Goal: Information Seeking & Learning: Learn about a topic

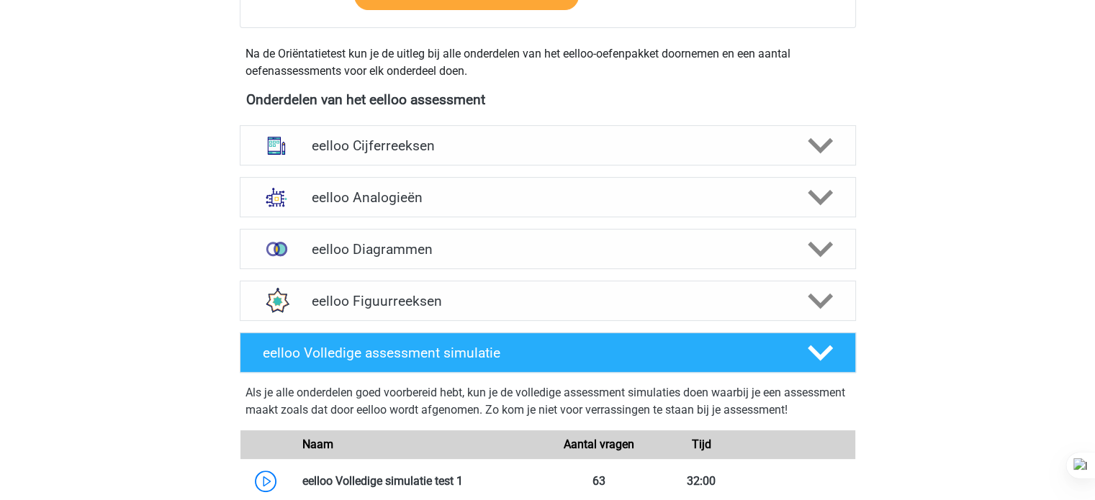
scroll to position [367, 0]
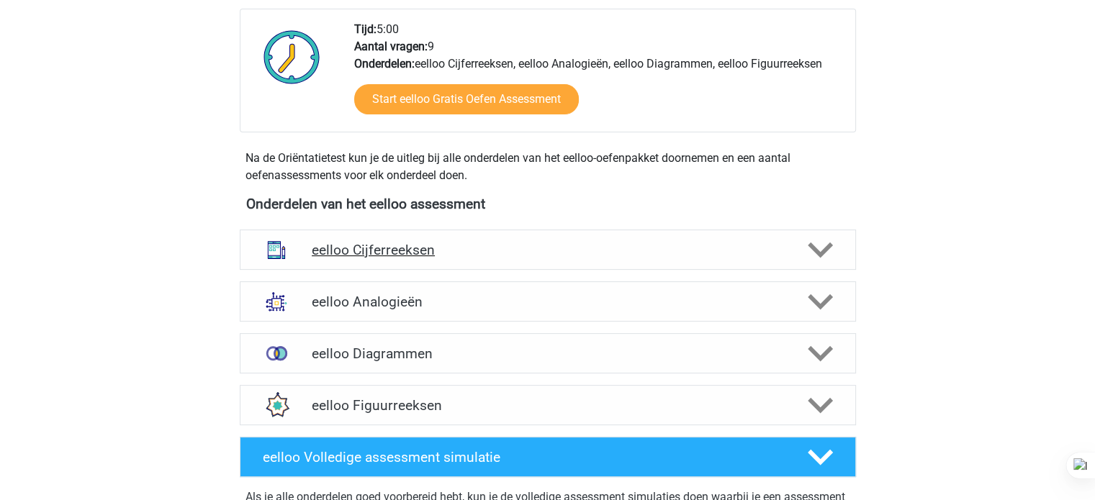
click at [362, 247] on h4 "eelloo Cijferreeksen" at bounding box center [548, 250] width 472 height 17
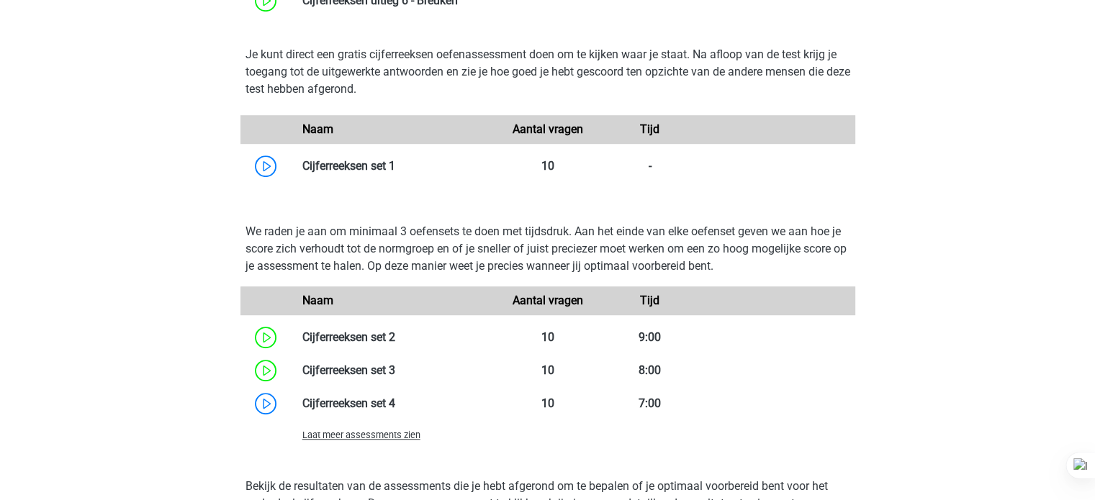
scroll to position [943, 0]
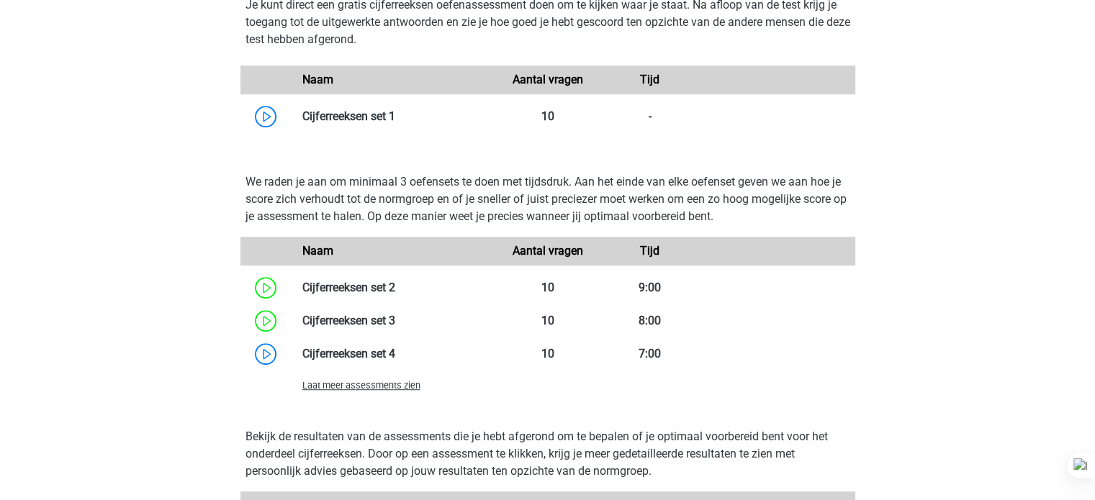
click at [355, 397] on div "Laat meer assessments zien" at bounding box center [547, 385] width 615 height 29
click at [343, 385] on span "Laat meer assessments zien" at bounding box center [361, 385] width 118 height 11
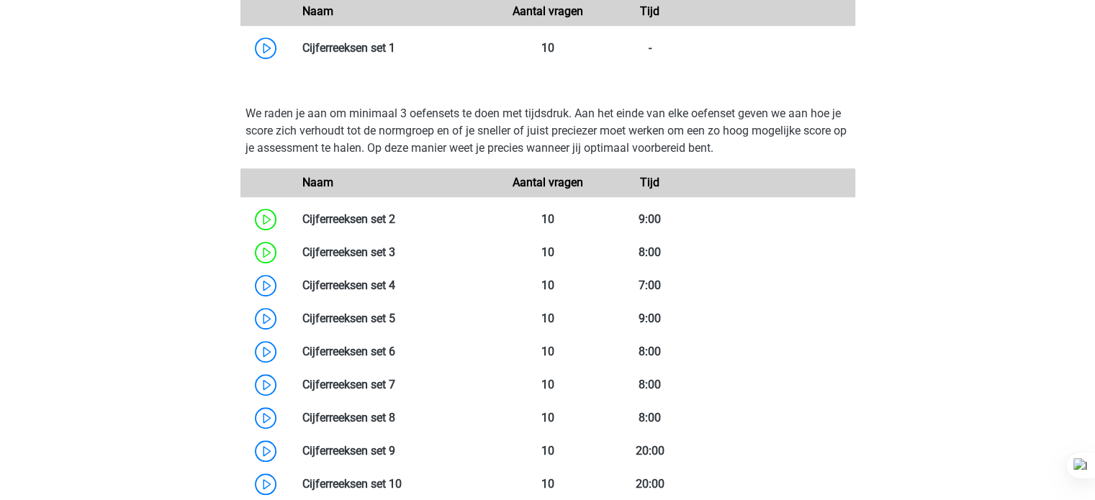
scroll to position [1012, 0]
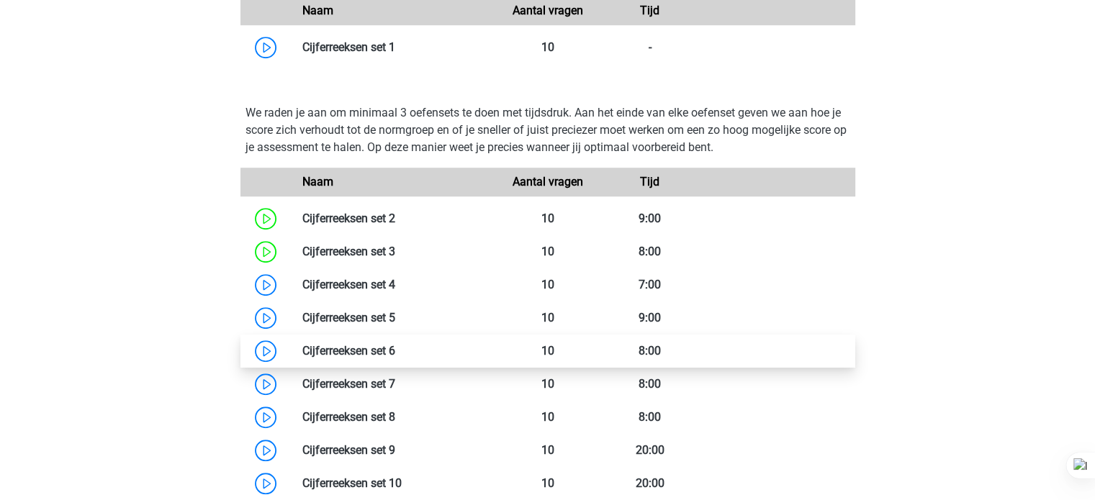
click at [395, 346] on link at bounding box center [395, 351] width 0 height 14
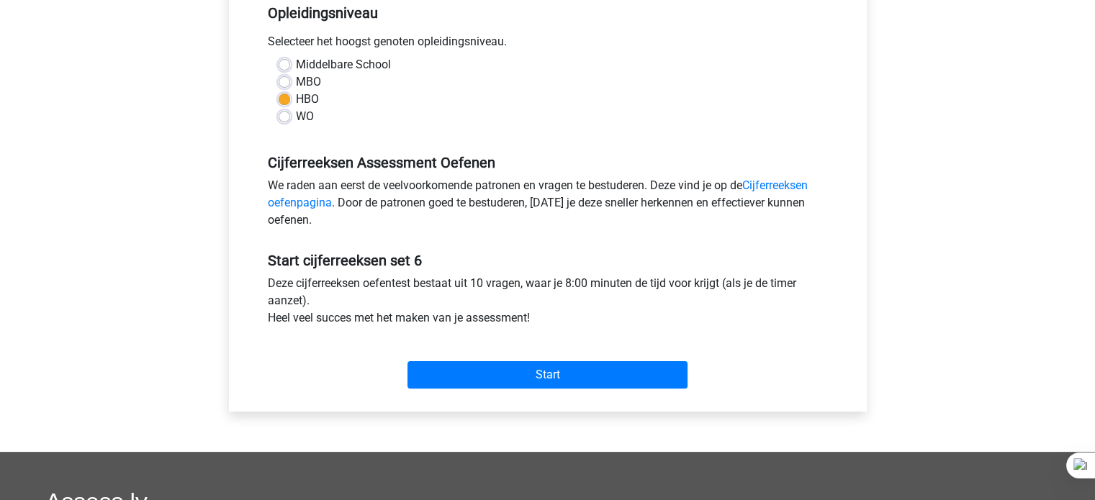
scroll to position [307, 0]
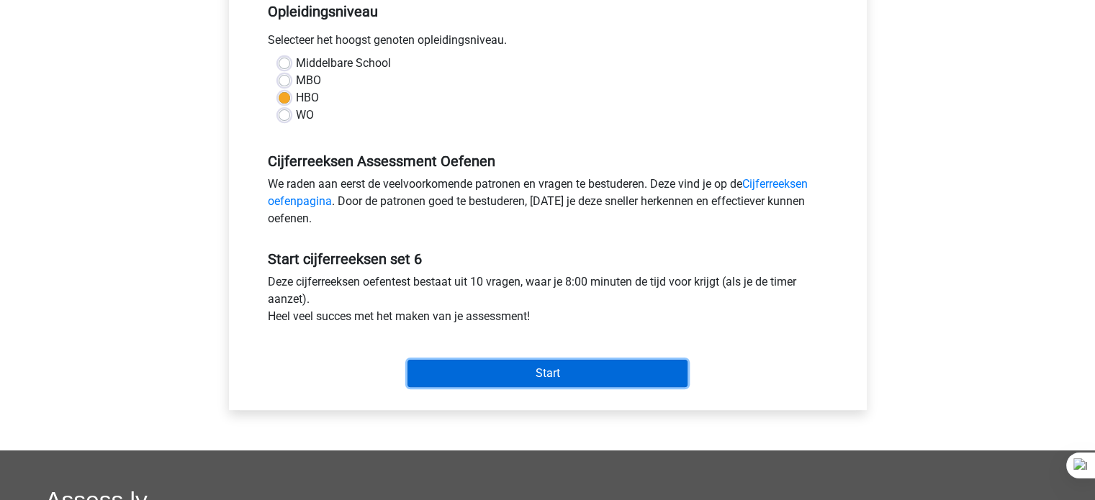
click at [582, 383] on input "Start" at bounding box center [548, 373] width 280 height 27
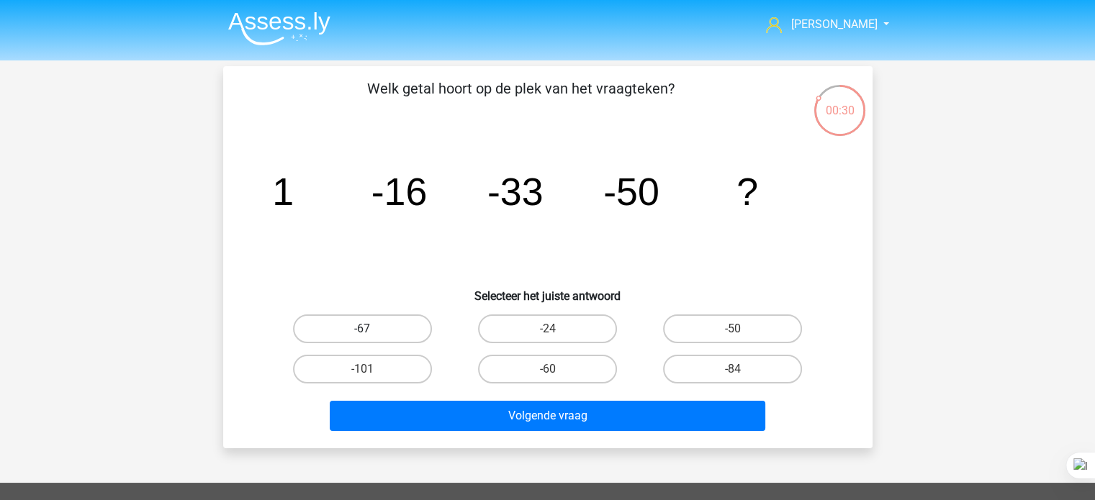
click at [405, 323] on label "-67" at bounding box center [362, 329] width 139 height 29
click at [372, 329] on input "-67" at bounding box center [366, 333] width 9 height 9
radio input "true"
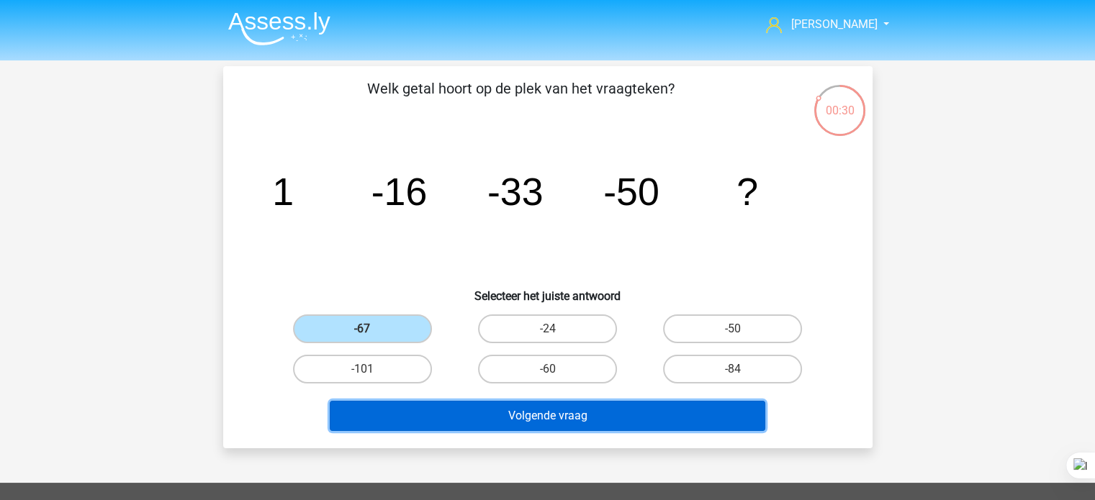
click at [459, 427] on button "Volgende vraag" at bounding box center [548, 416] width 436 height 30
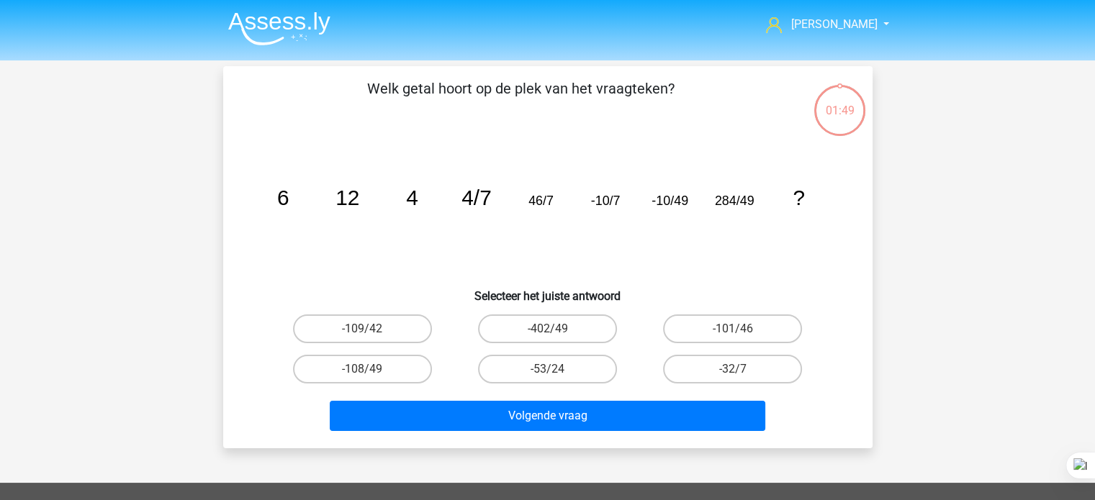
scroll to position [66, 0]
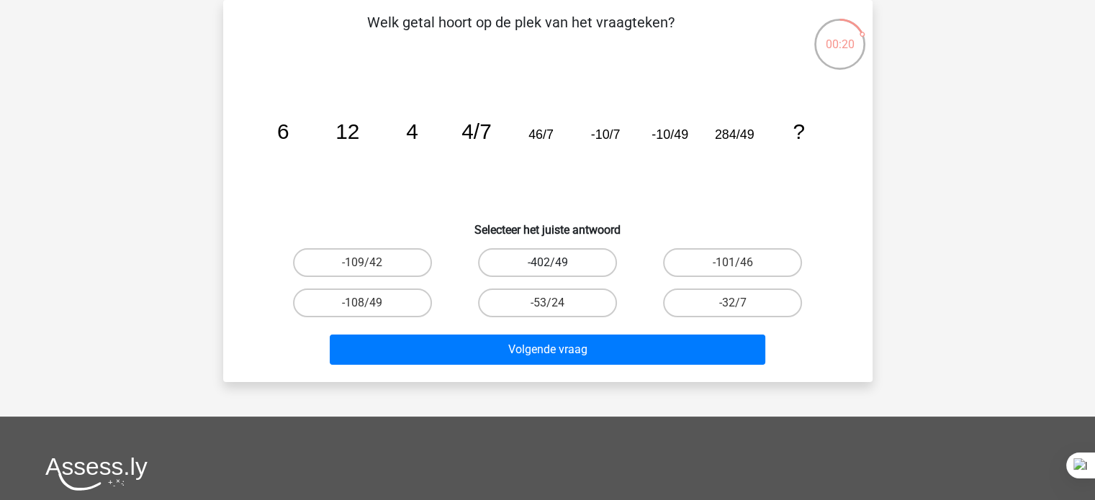
click at [562, 251] on label "-402/49" at bounding box center [547, 262] width 139 height 29
click at [557, 263] on input "-402/49" at bounding box center [551, 267] width 9 height 9
radio input "true"
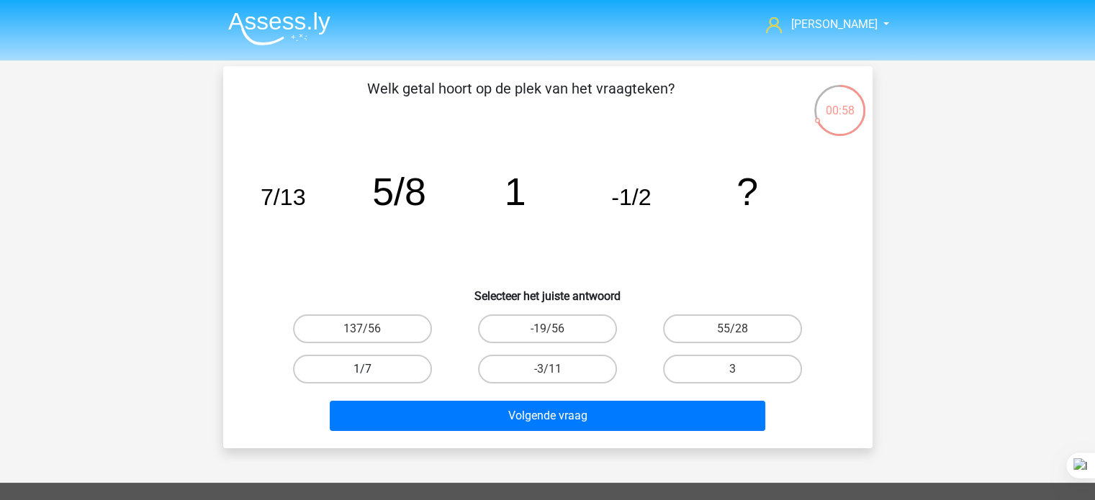
click at [400, 364] on label "1/7" at bounding box center [362, 369] width 139 height 29
click at [372, 369] on input "1/7" at bounding box center [366, 373] width 9 height 9
radio input "true"
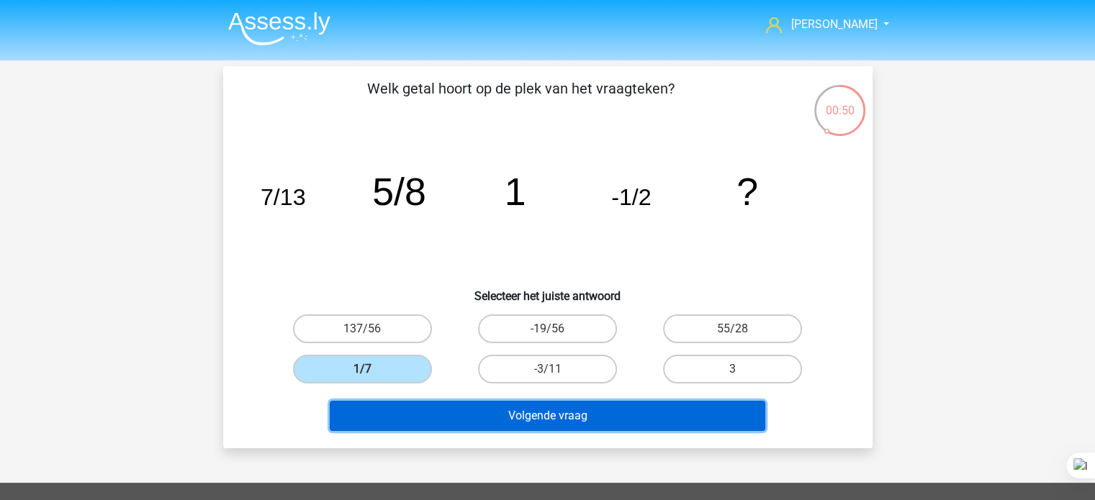
click at [451, 426] on button "Volgende vraag" at bounding box center [548, 416] width 436 height 30
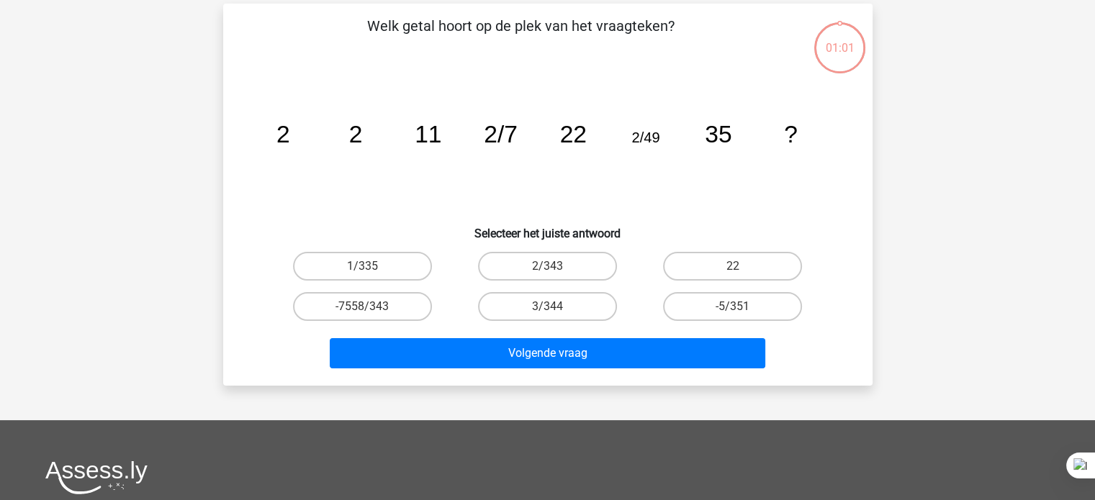
scroll to position [66, 0]
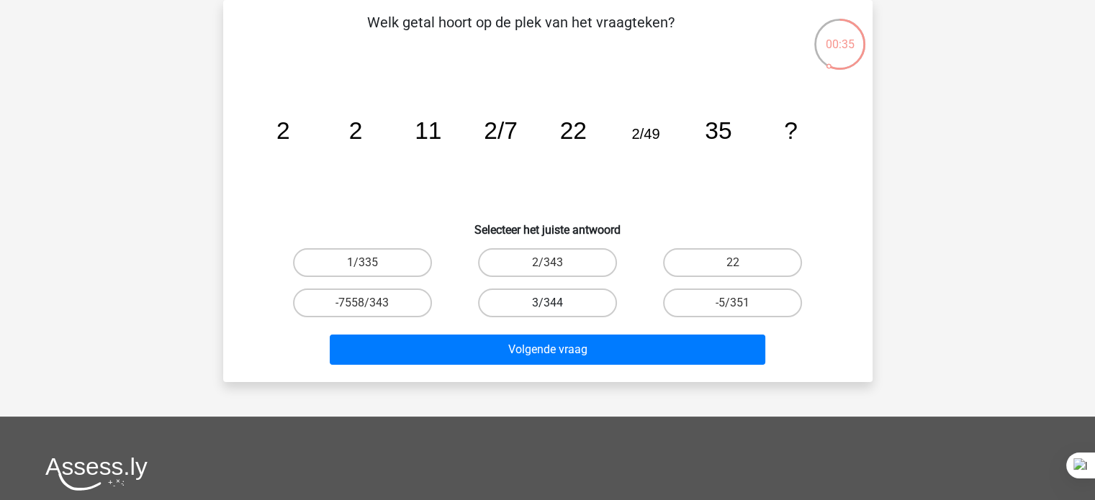
click at [538, 307] on label "3/344" at bounding box center [547, 303] width 139 height 29
click at [547, 307] on input "3/344" at bounding box center [551, 307] width 9 height 9
radio input "true"
click at [540, 250] on label "2/343" at bounding box center [547, 262] width 139 height 29
click at [547, 263] on input "2/343" at bounding box center [551, 267] width 9 height 9
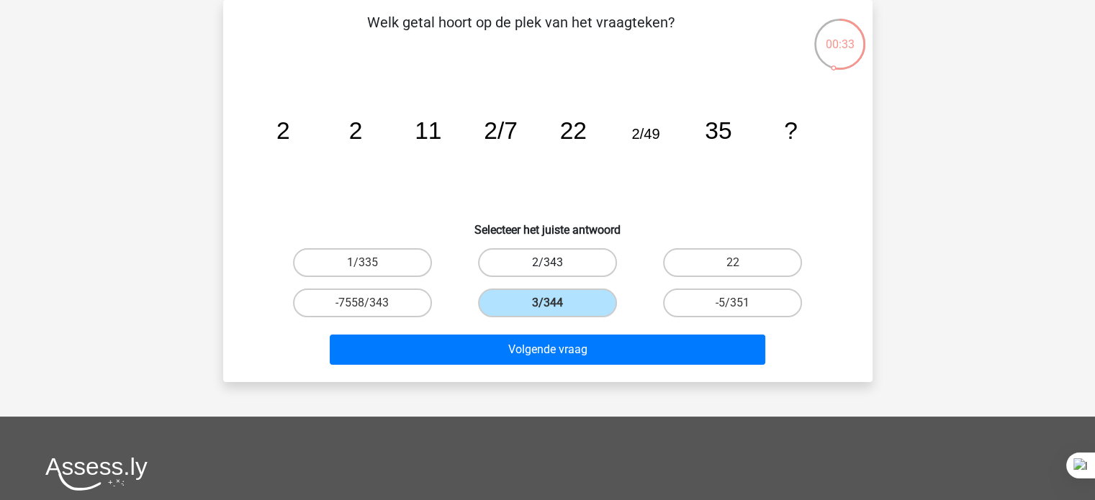
radio input "true"
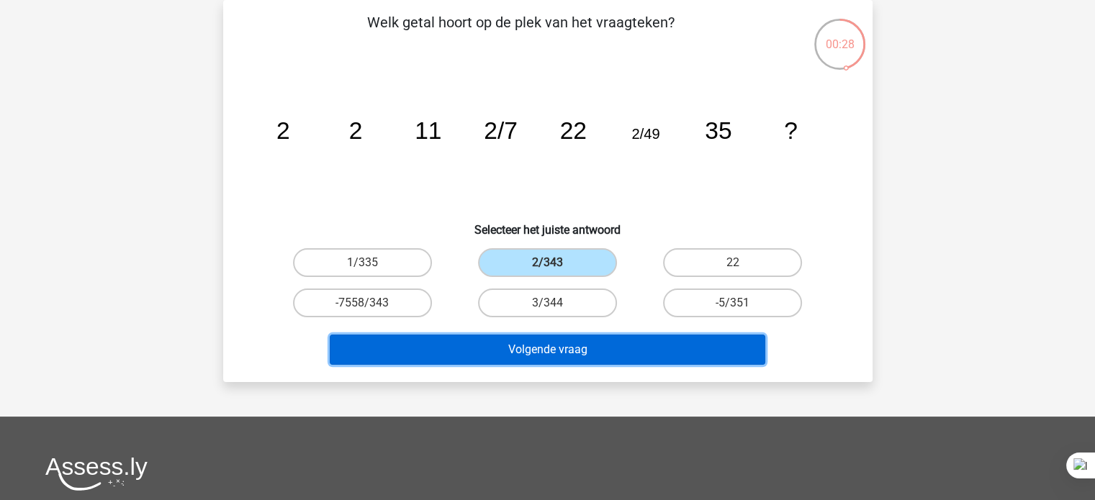
click at [624, 359] on button "Volgende vraag" at bounding box center [548, 350] width 436 height 30
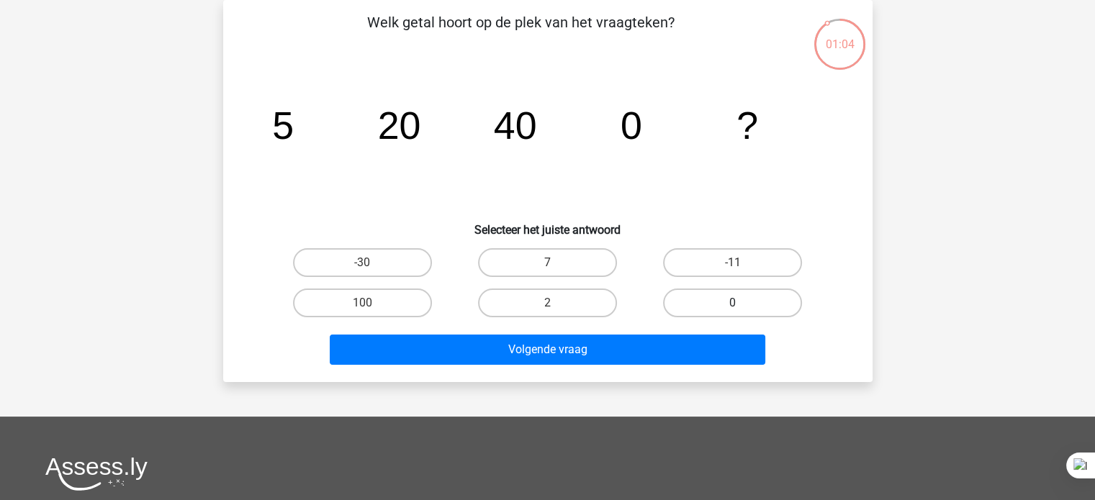
click at [770, 312] on label "0" at bounding box center [732, 303] width 139 height 29
click at [742, 312] on input "0" at bounding box center [737, 307] width 9 height 9
radio input "true"
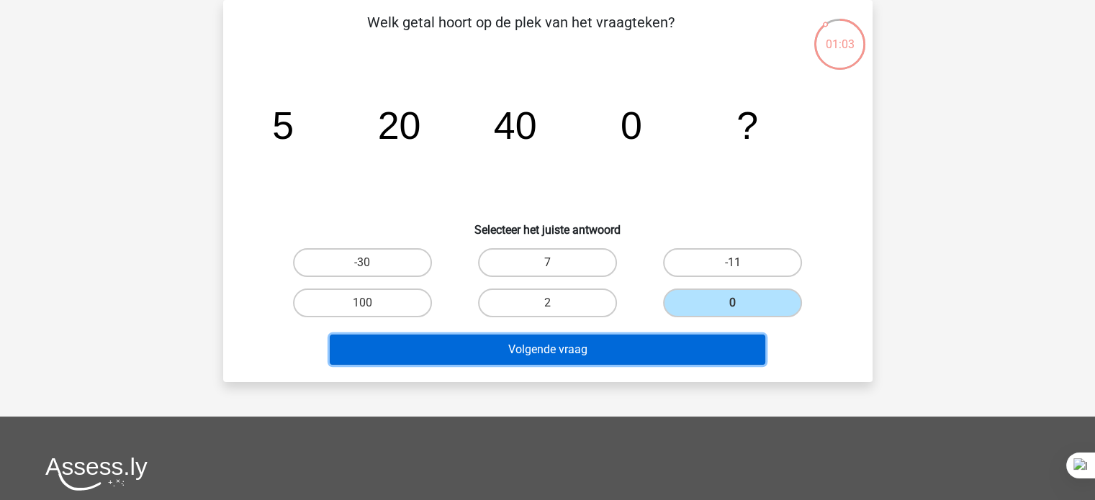
click at [752, 358] on button "Volgende vraag" at bounding box center [548, 350] width 436 height 30
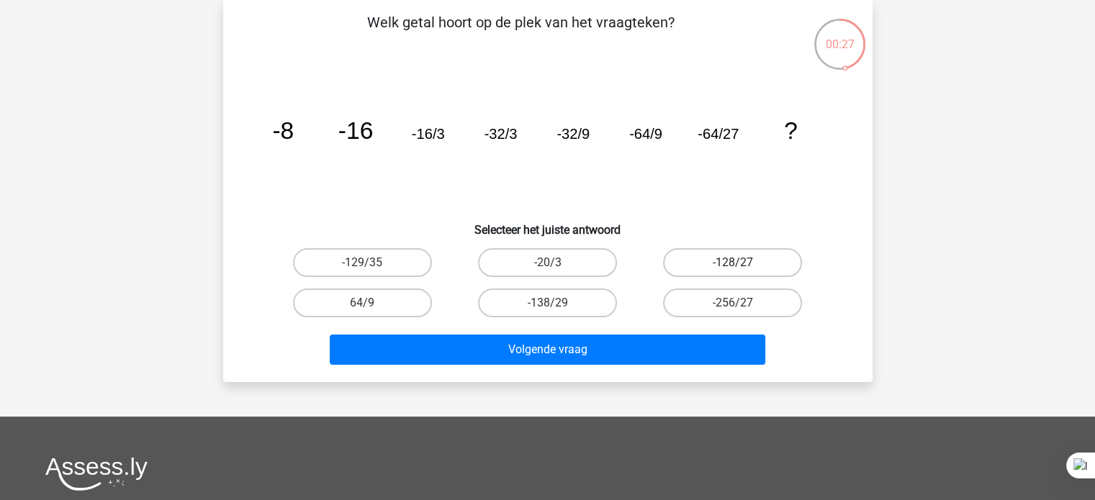
click at [688, 271] on label "-128/27" at bounding box center [732, 262] width 139 height 29
click at [733, 271] on input "-128/27" at bounding box center [737, 267] width 9 height 9
radio input "true"
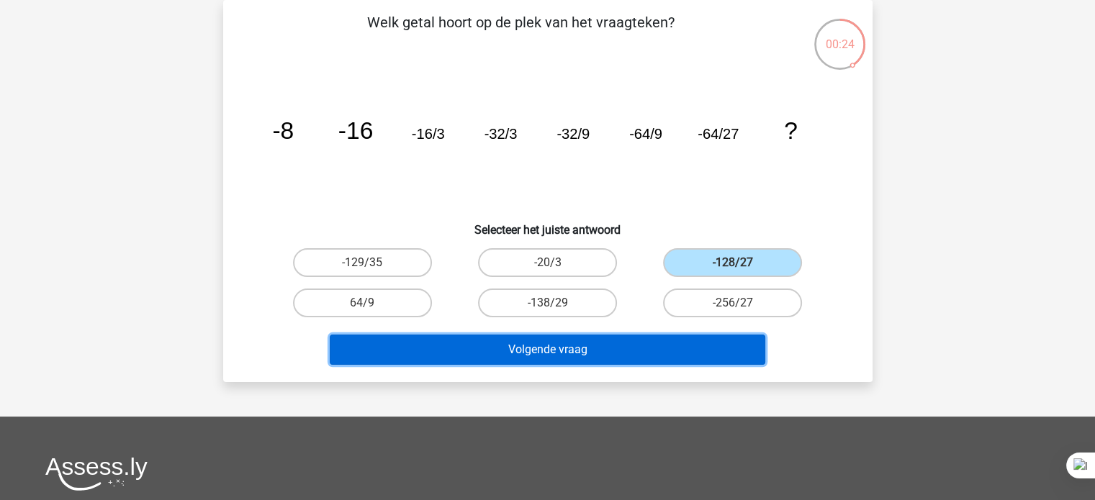
click at [563, 354] on button "Volgende vraag" at bounding box center [548, 350] width 436 height 30
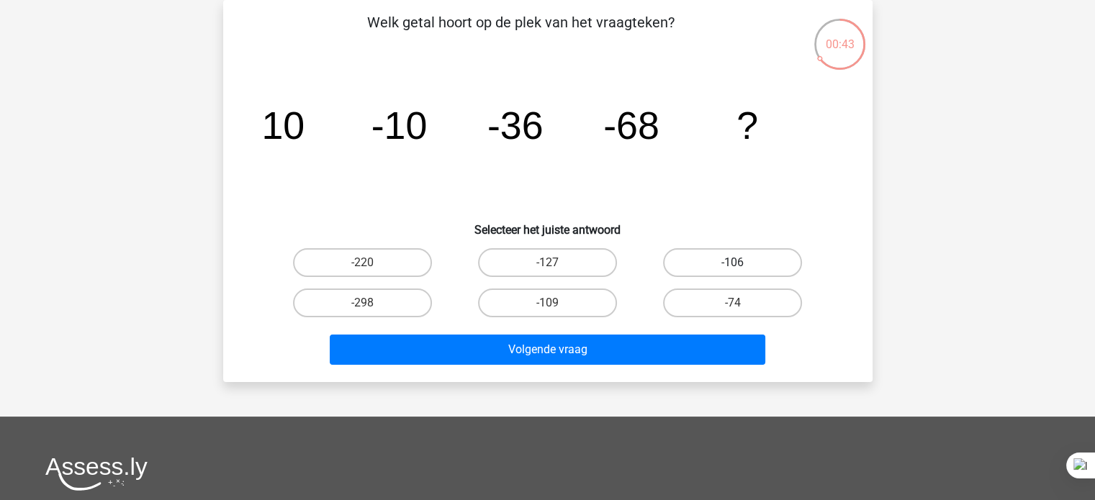
click at [751, 271] on label "-106" at bounding box center [732, 262] width 139 height 29
click at [742, 271] on input "-106" at bounding box center [737, 267] width 9 height 9
radio input "true"
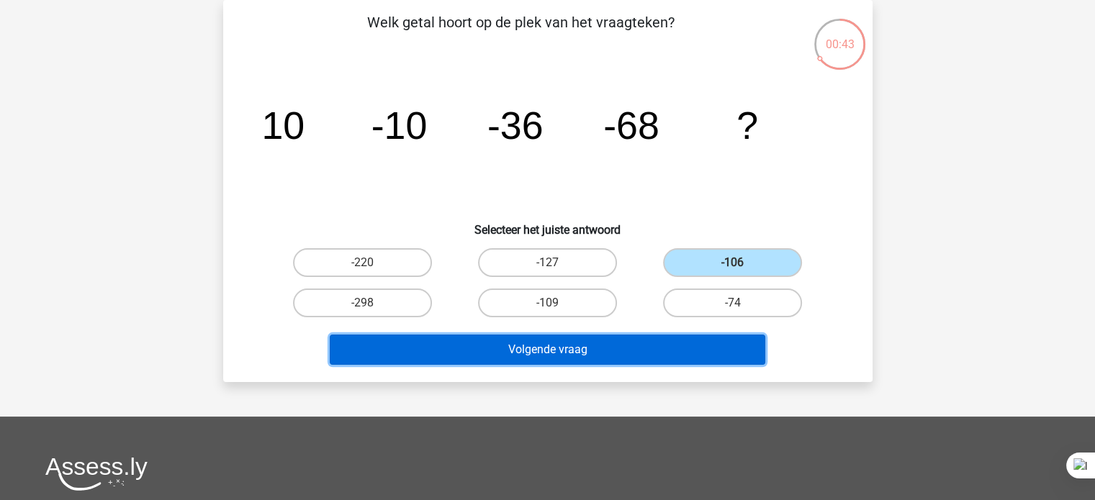
click at [684, 343] on button "Volgende vraag" at bounding box center [548, 350] width 436 height 30
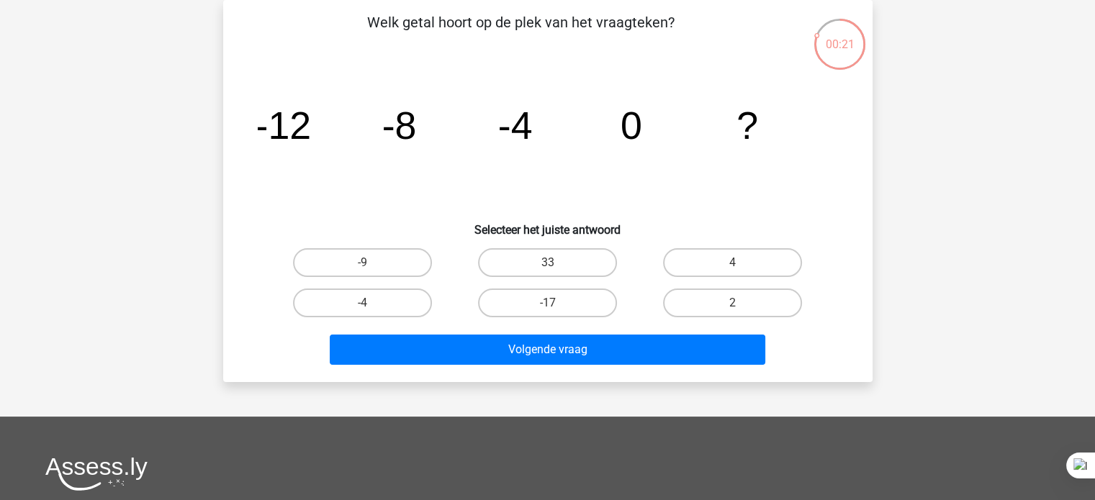
click at [401, 311] on label "-4" at bounding box center [362, 303] width 139 height 29
click at [372, 311] on input "-4" at bounding box center [366, 307] width 9 height 9
radio input "true"
click at [720, 268] on label "4" at bounding box center [732, 262] width 139 height 29
click at [733, 268] on input "4" at bounding box center [737, 267] width 9 height 9
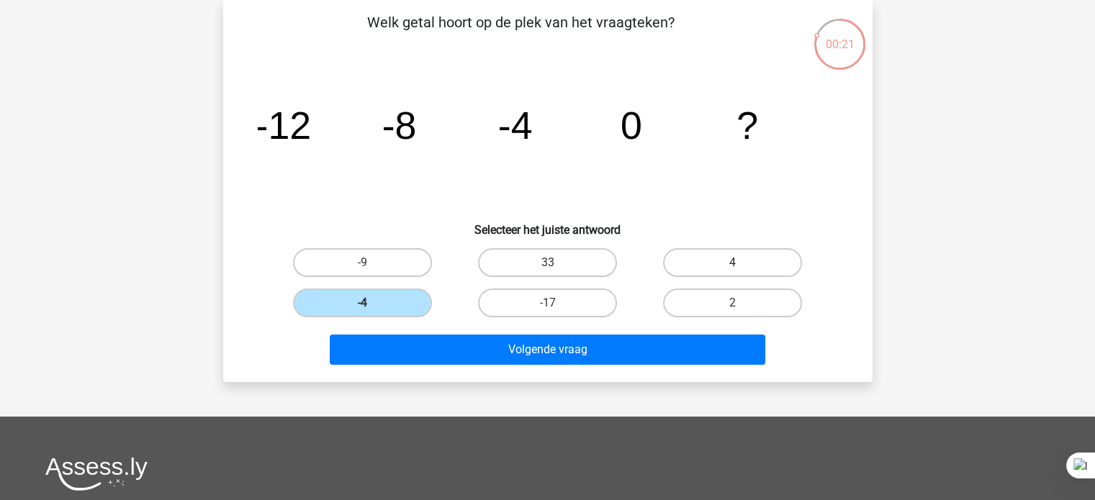
radio input "true"
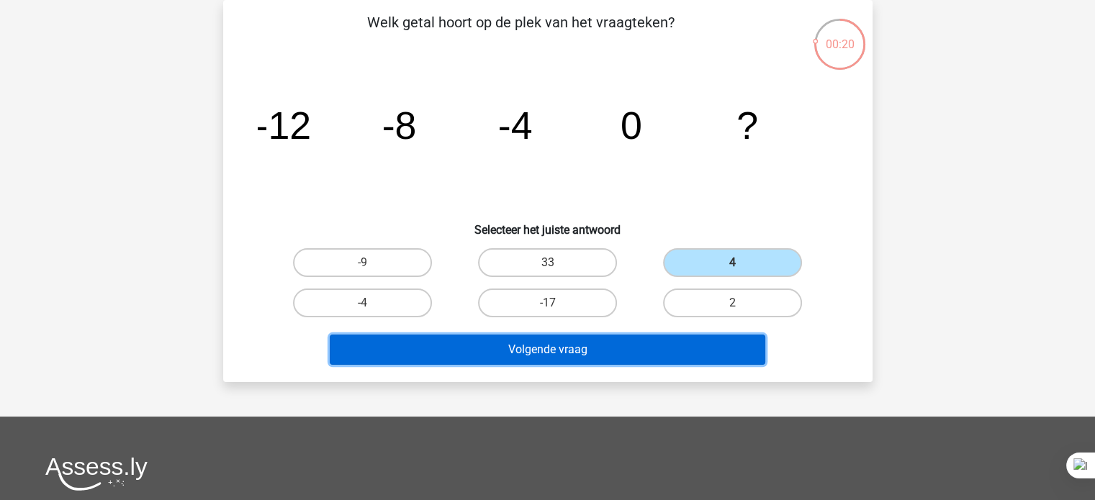
click at [631, 335] on button "Volgende vraag" at bounding box center [548, 350] width 436 height 30
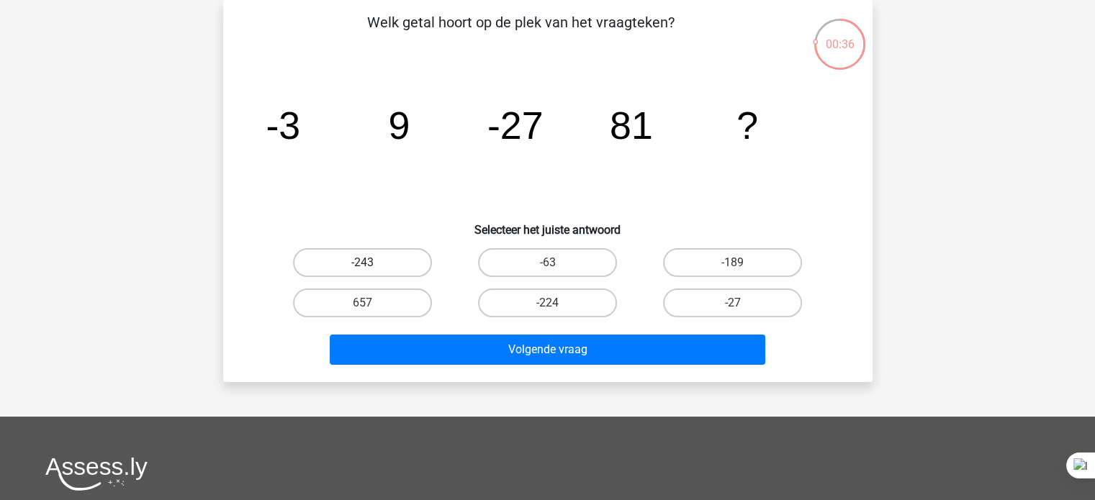
click at [405, 258] on label "-243" at bounding box center [362, 262] width 139 height 29
click at [372, 263] on input "-243" at bounding box center [366, 267] width 9 height 9
radio input "true"
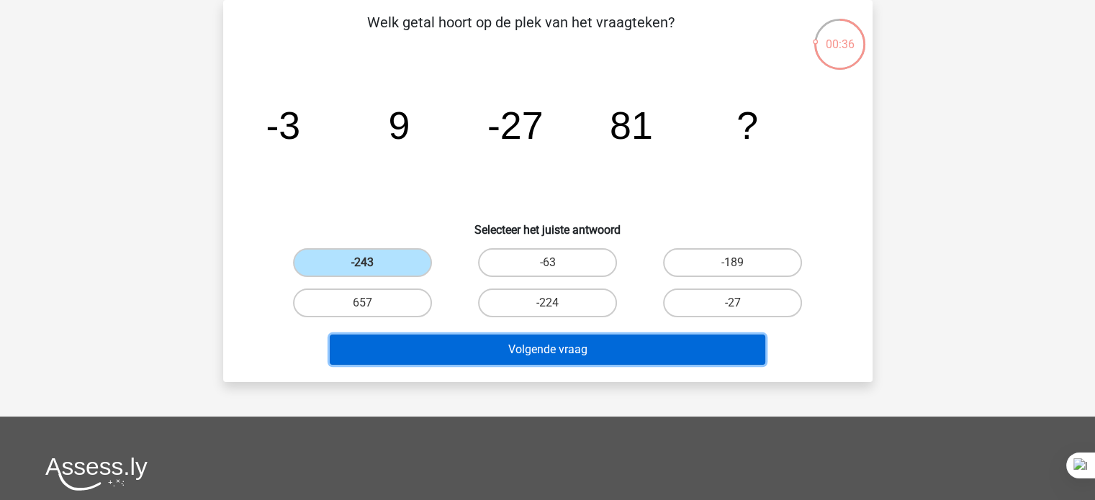
click at [442, 348] on button "Volgende vraag" at bounding box center [548, 350] width 436 height 30
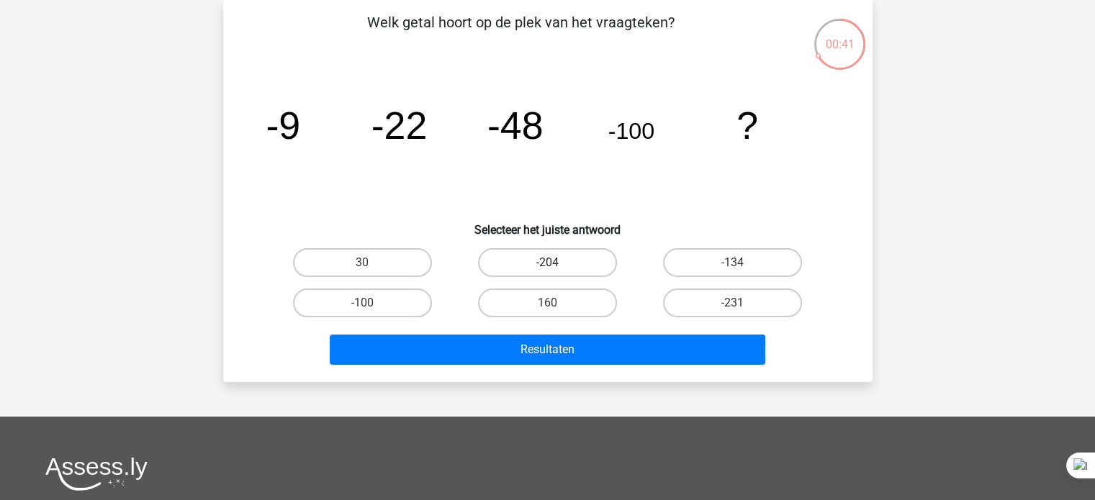
click at [588, 264] on label "-204" at bounding box center [547, 262] width 139 height 29
click at [557, 264] on input "-204" at bounding box center [551, 267] width 9 height 9
radio input "true"
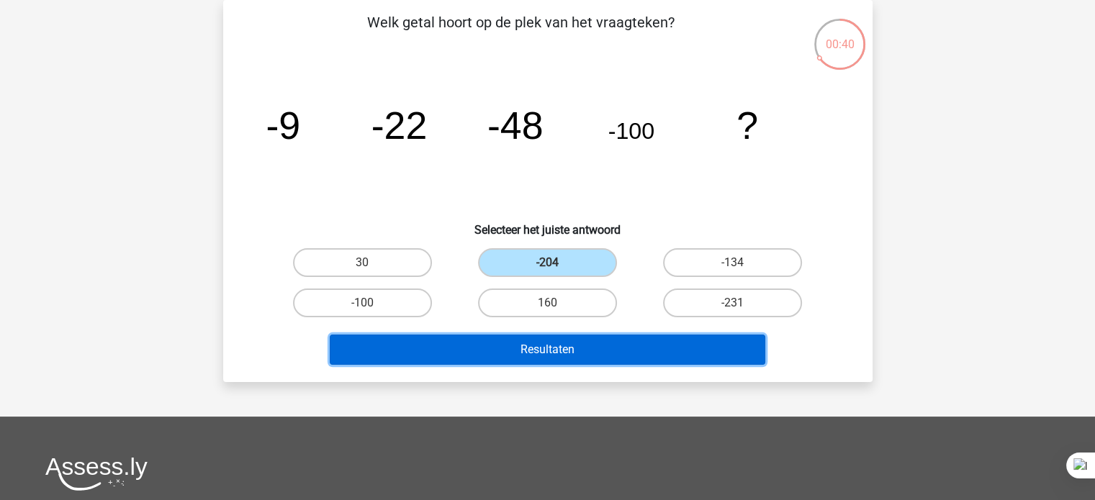
click at [568, 352] on button "Resultaten" at bounding box center [548, 350] width 436 height 30
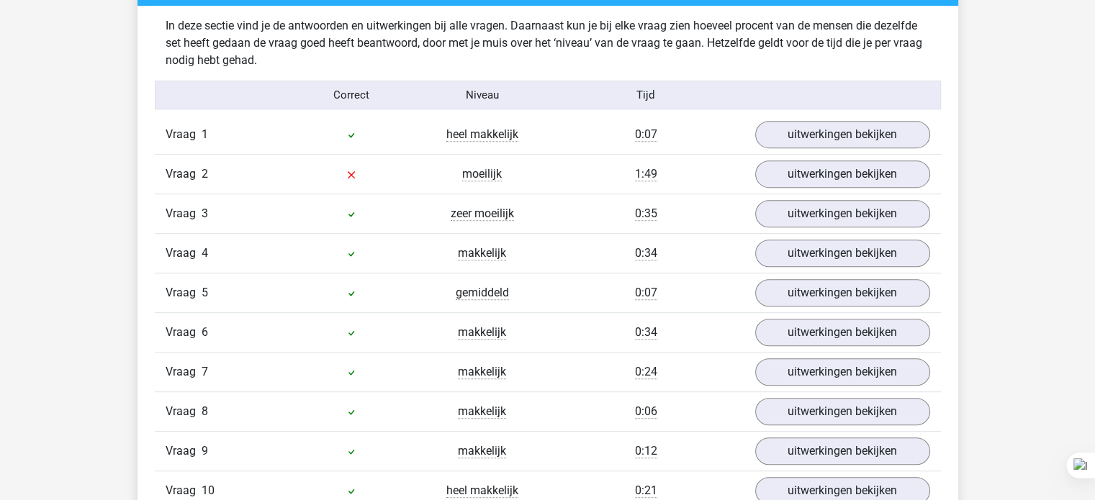
scroll to position [839, 0]
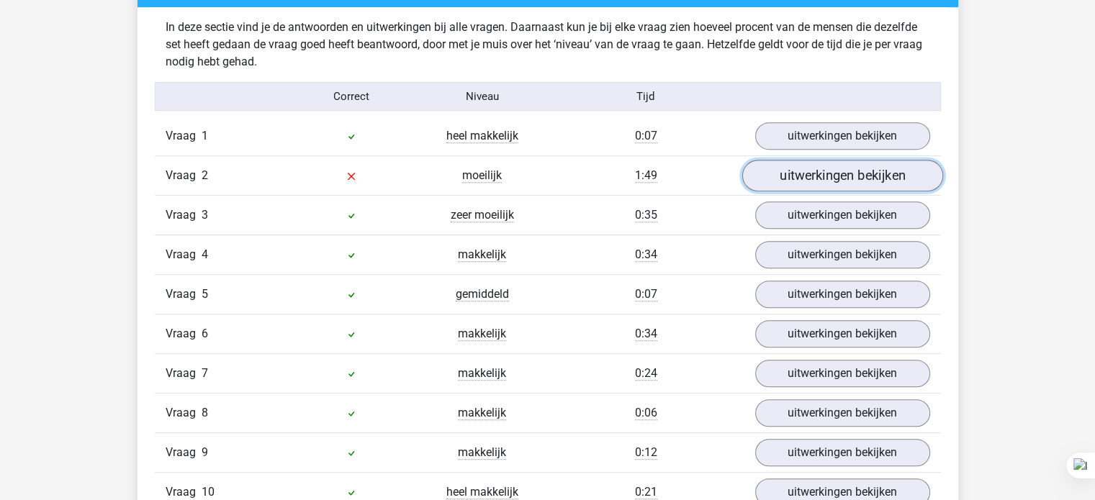
click at [832, 176] on link "uitwerkingen bekijken" at bounding box center [842, 177] width 201 height 32
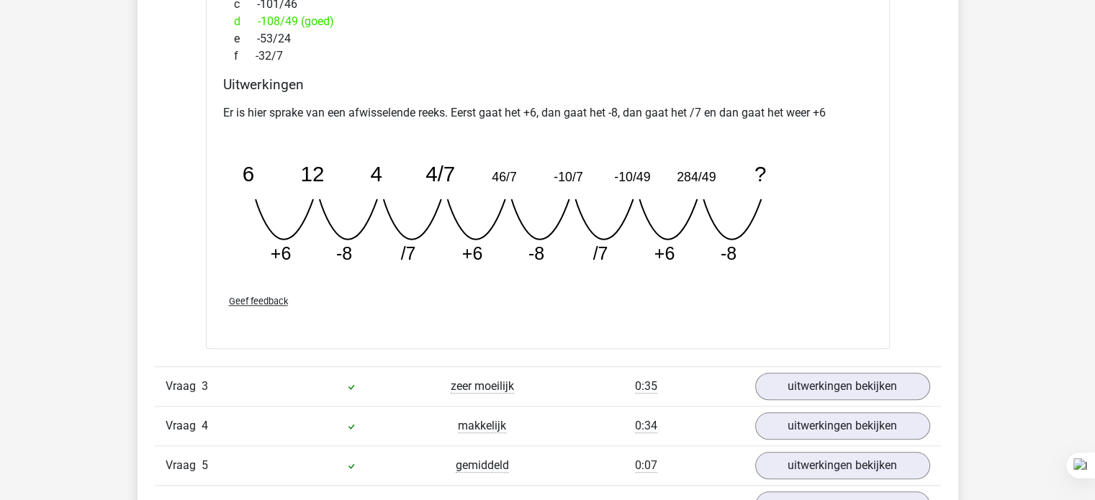
scroll to position [1305, 0]
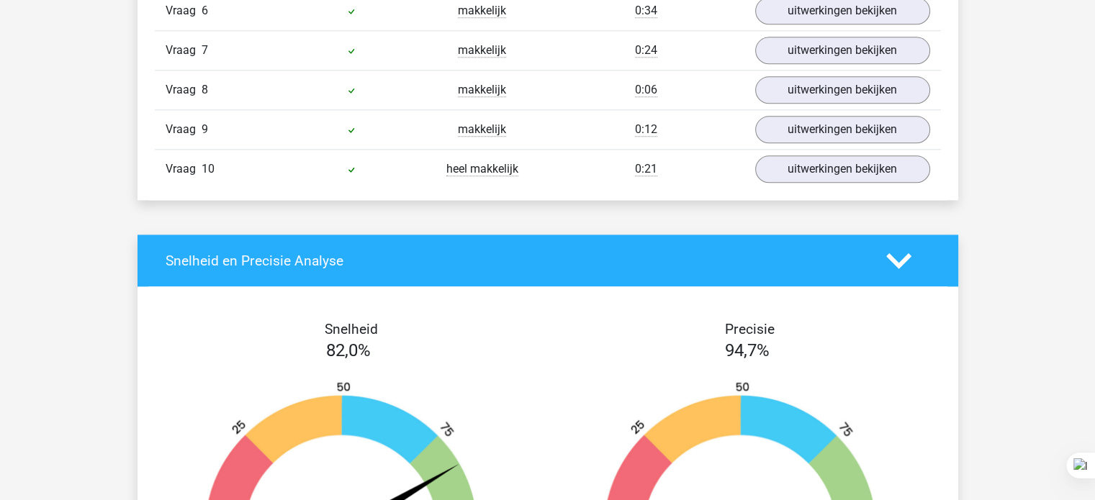
click at [617, 346] on div "94,7%" at bounding box center [747, 351] width 399 height 26
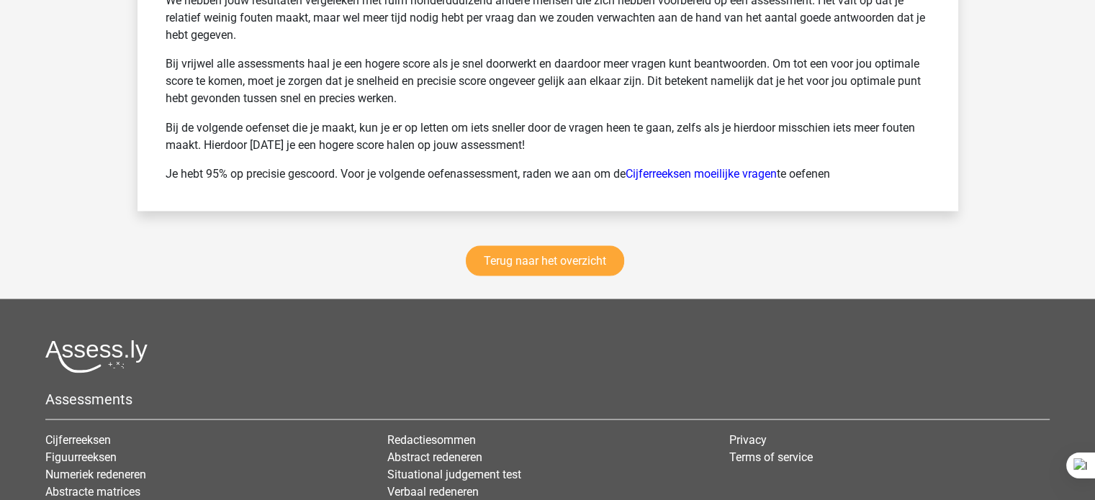
scroll to position [2610, 0]
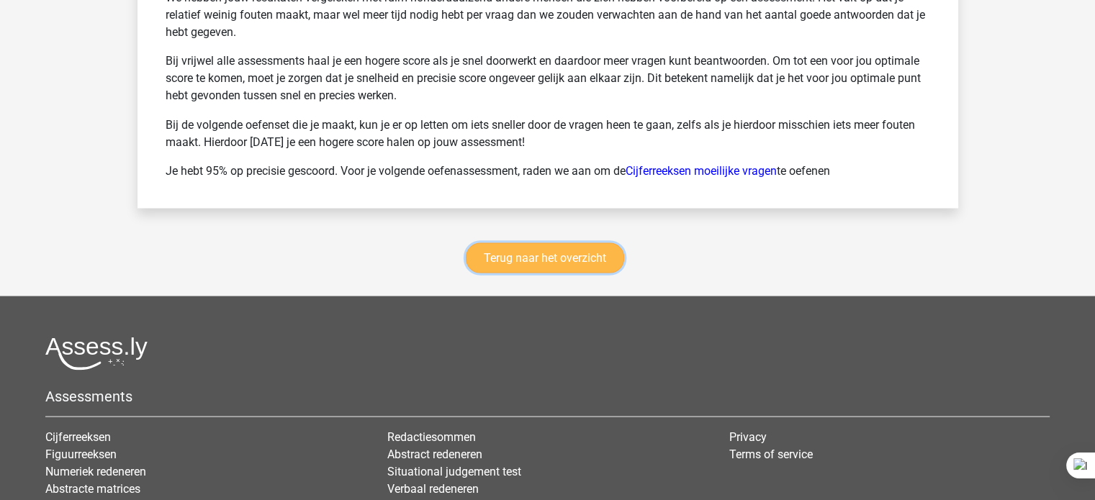
click at [613, 265] on link "Terug naar het overzicht" at bounding box center [545, 258] width 158 height 30
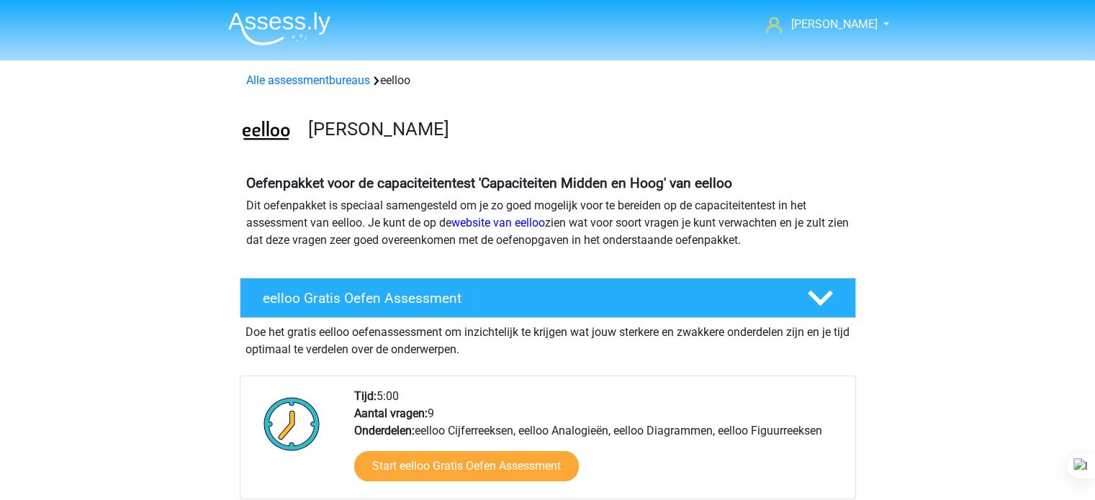
click at [315, 227] on p "Dit oefenpakket is speciaal samengesteld om je zo goed mogelijk voor te bereide…" at bounding box center [547, 223] width 603 height 52
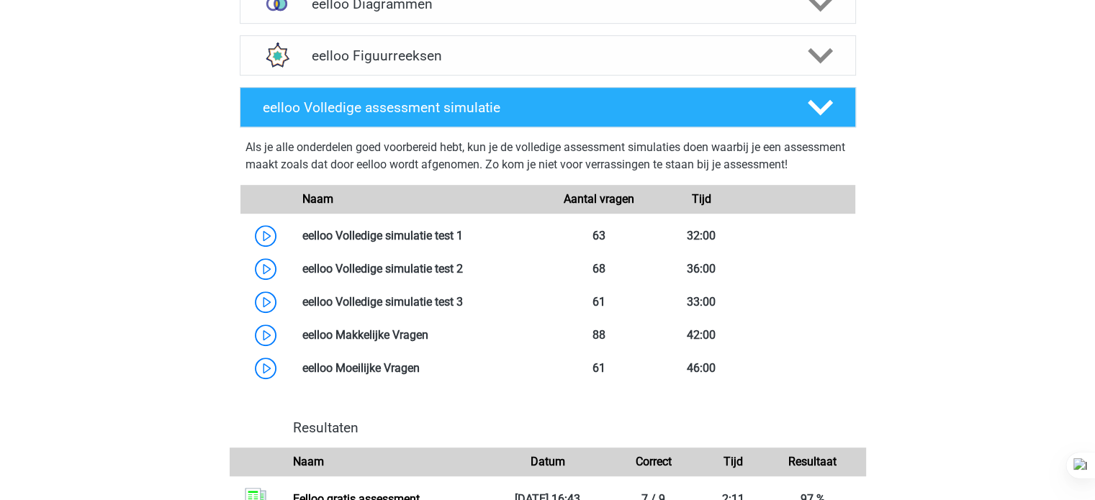
scroll to position [720, 0]
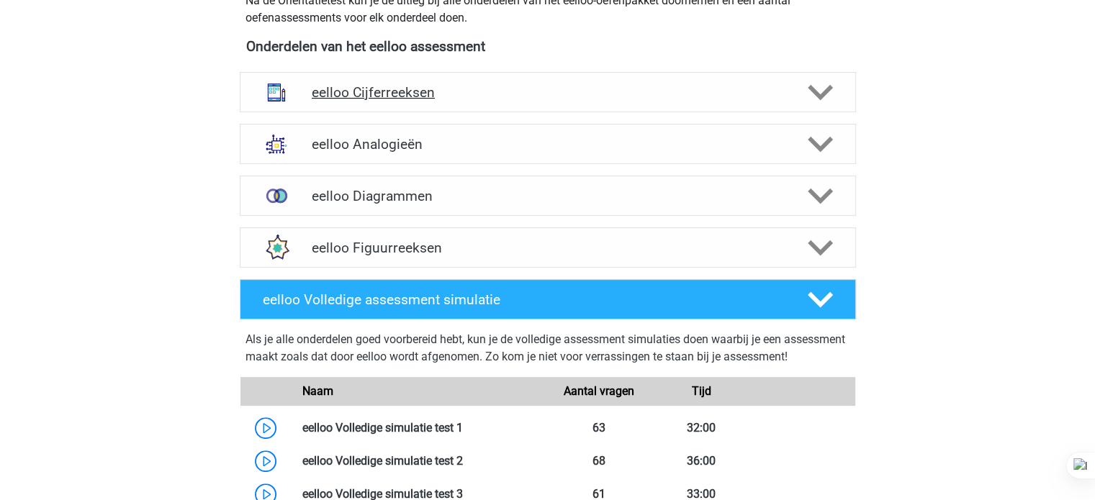
click at [541, 87] on h4 "eelloo Cijferreeksen" at bounding box center [548, 92] width 472 height 17
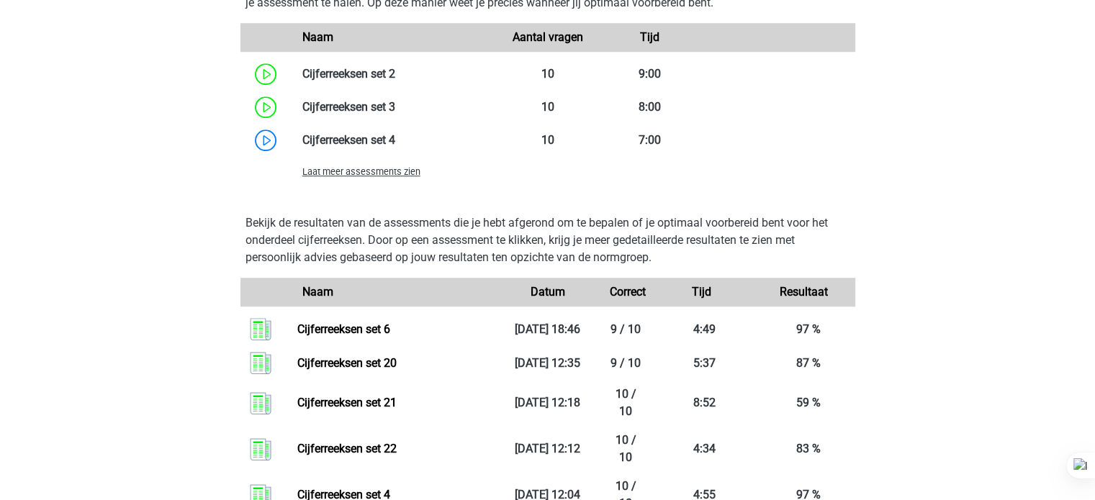
scroll to position [1150, 0]
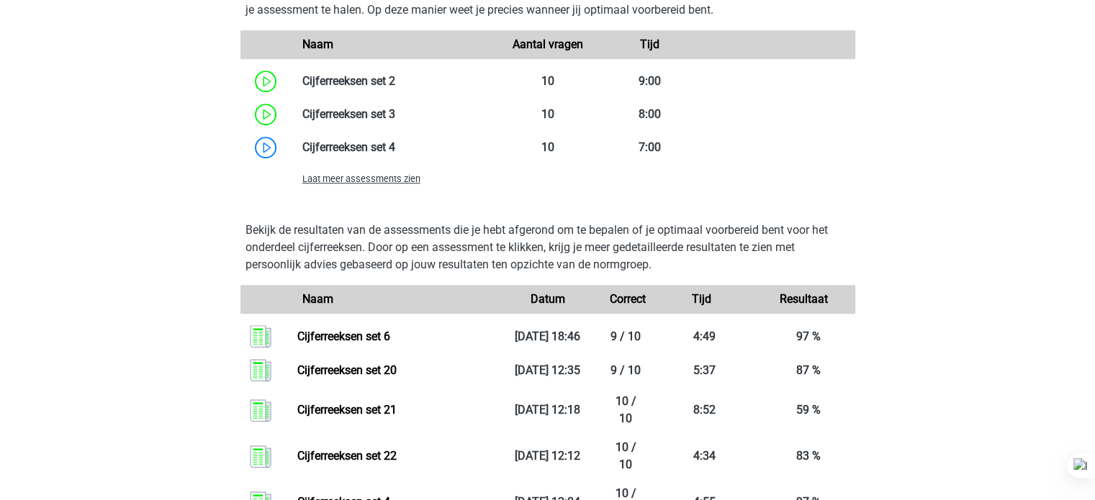
click at [415, 179] on span "Laat meer assessments zien" at bounding box center [361, 179] width 118 height 11
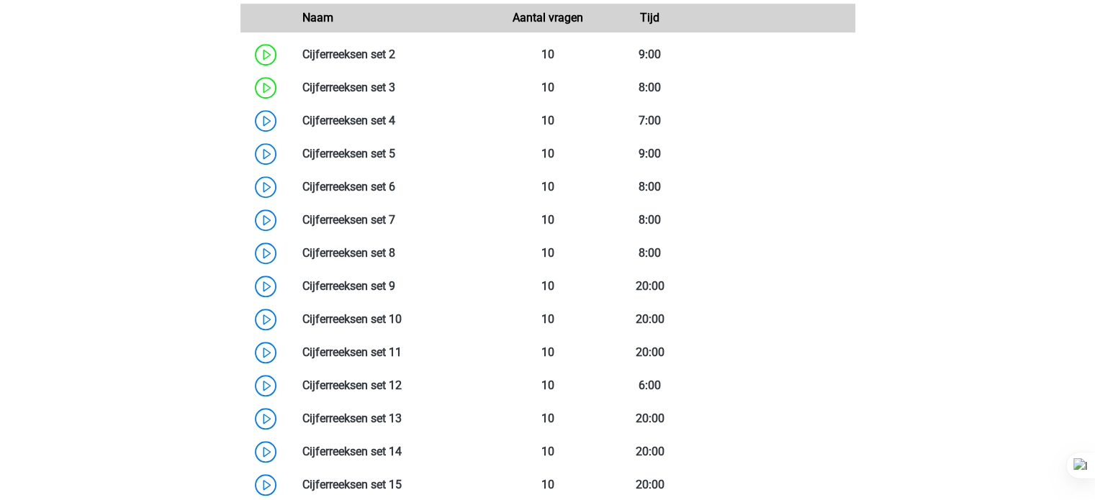
scroll to position [1194, 0]
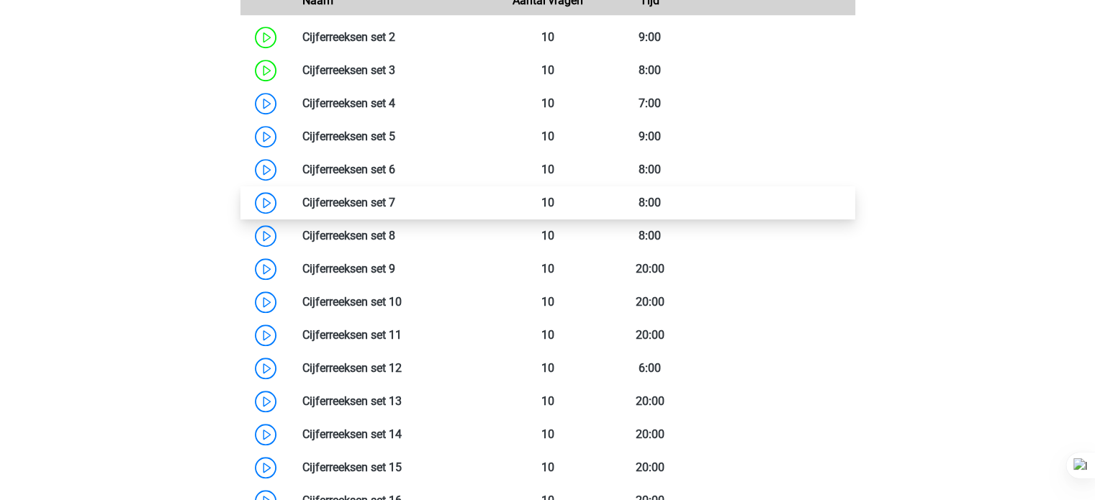
click at [395, 204] on link at bounding box center [395, 203] width 0 height 14
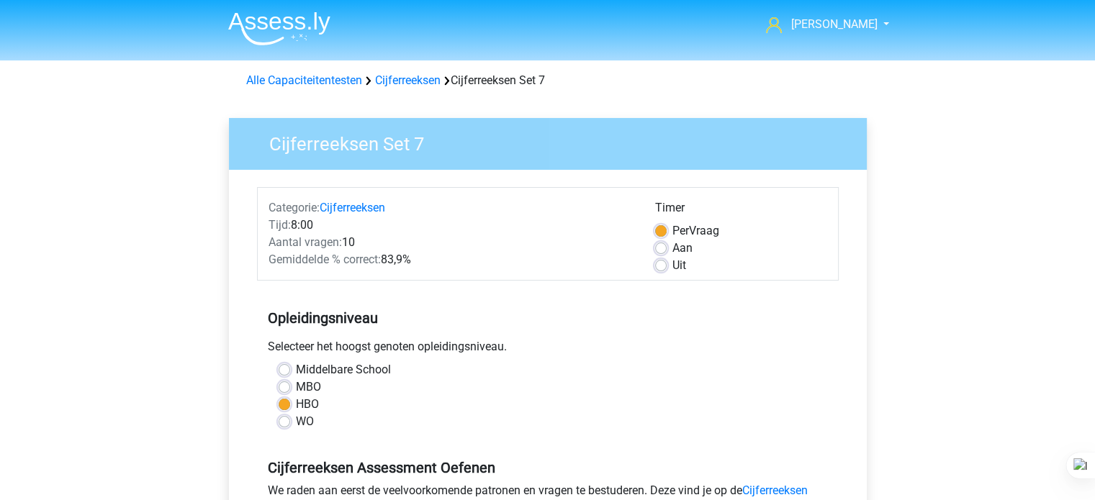
click at [482, 324] on h5 "Opleidingsniveau" at bounding box center [548, 318] width 560 height 29
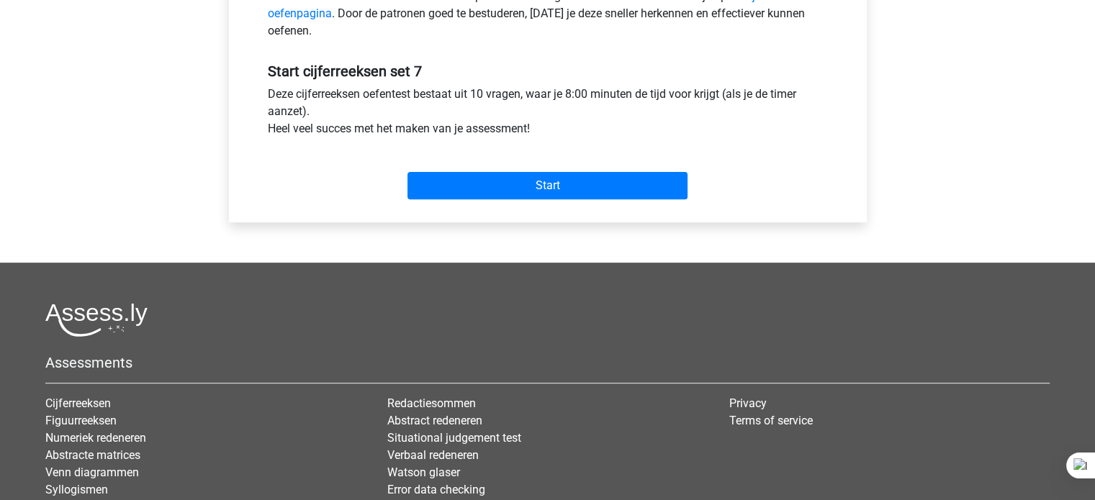
scroll to position [547, 0]
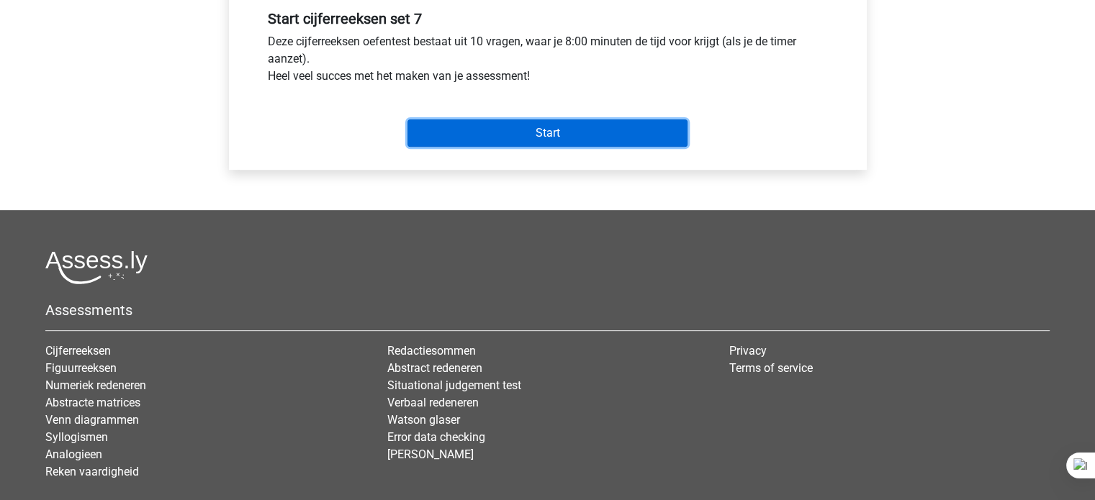
click at [514, 140] on input "Start" at bounding box center [548, 133] width 280 height 27
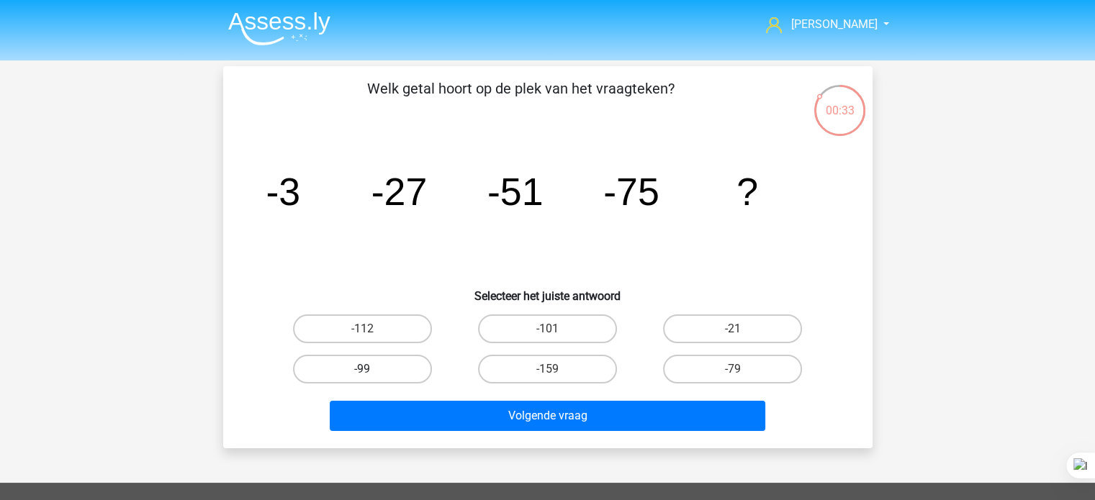
click at [392, 359] on label "-99" at bounding box center [362, 369] width 139 height 29
click at [372, 369] on input "-99" at bounding box center [366, 373] width 9 height 9
radio input "true"
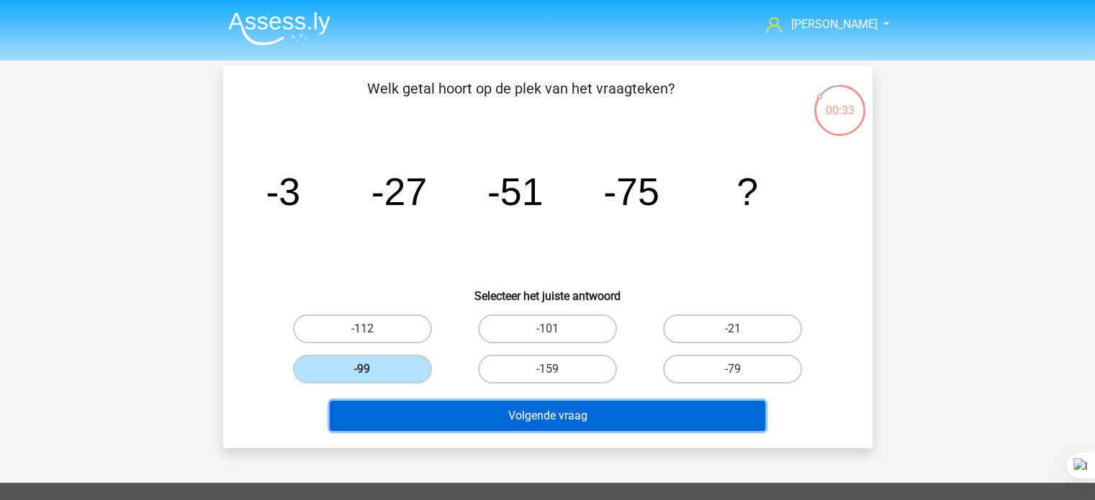
click at [441, 411] on button "Volgende vraag" at bounding box center [548, 416] width 436 height 30
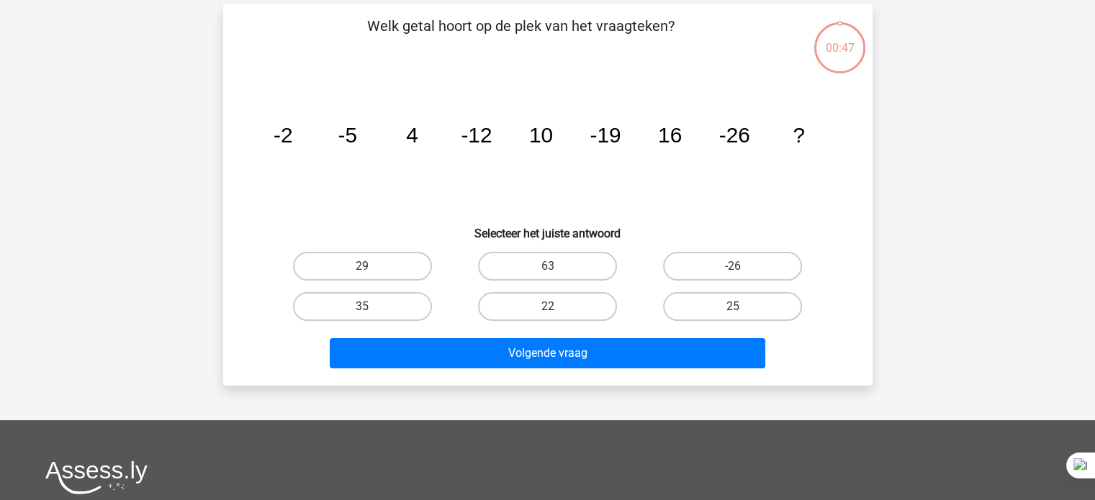
scroll to position [66, 0]
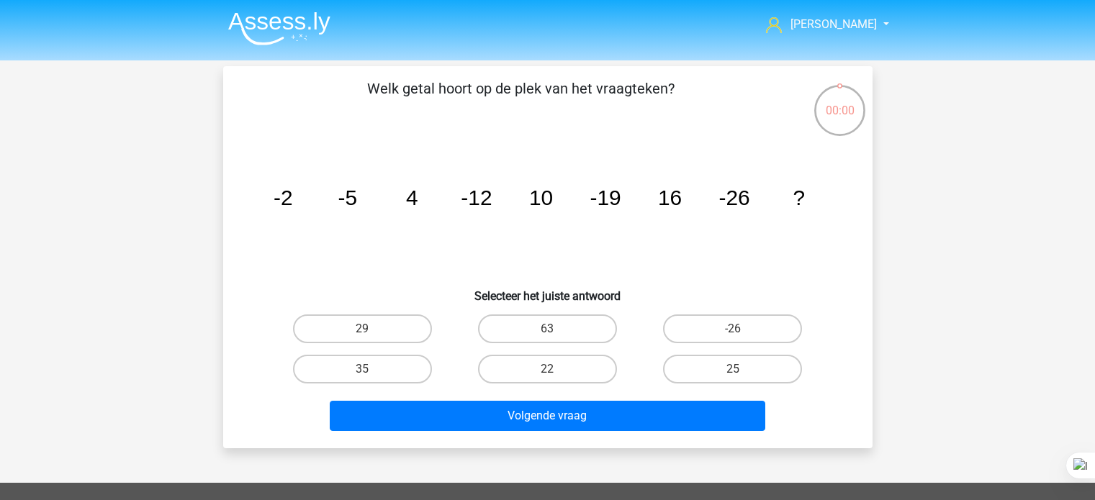
scroll to position [66, 0]
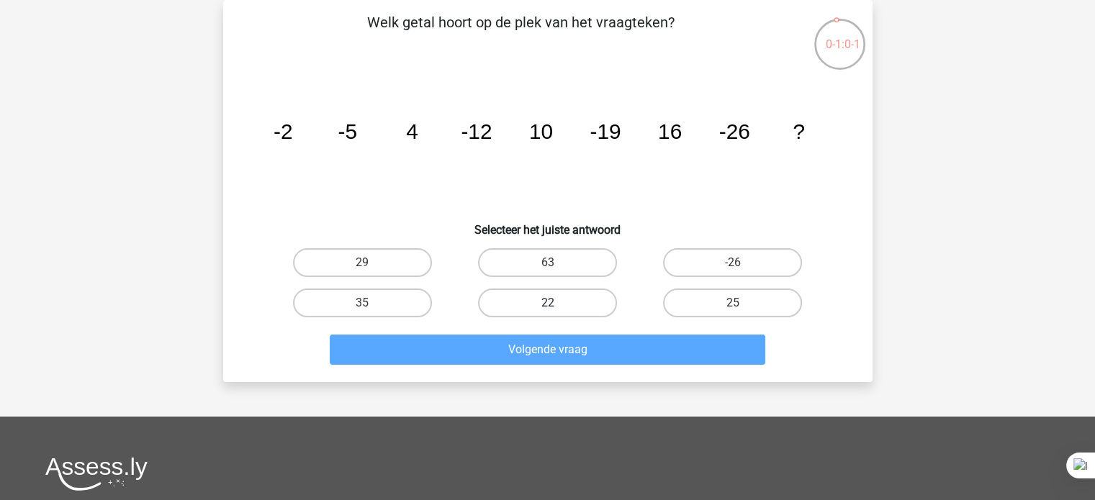
click at [490, 291] on label "22" at bounding box center [547, 303] width 139 height 29
click at [547, 303] on input "22" at bounding box center [551, 307] width 9 height 9
radio input "true"
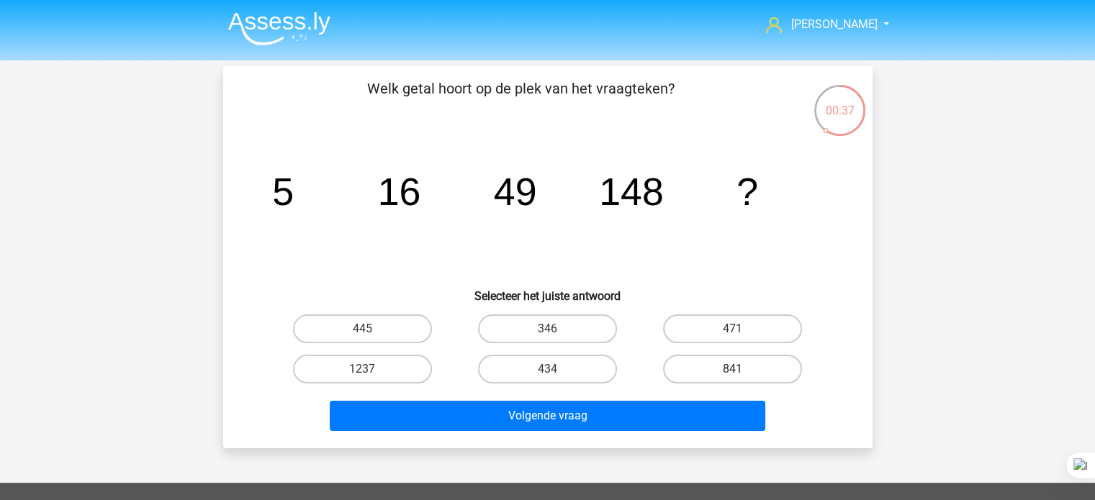
click at [720, 364] on label "841" at bounding box center [732, 369] width 139 height 29
click at [733, 369] on input "841" at bounding box center [737, 373] width 9 height 9
radio input "true"
click at [688, 366] on label "841" at bounding box center [732, 369] width 139 height 29
click at [733, 369] on input "841" at bounding box center [737, 373] width 9 height 9
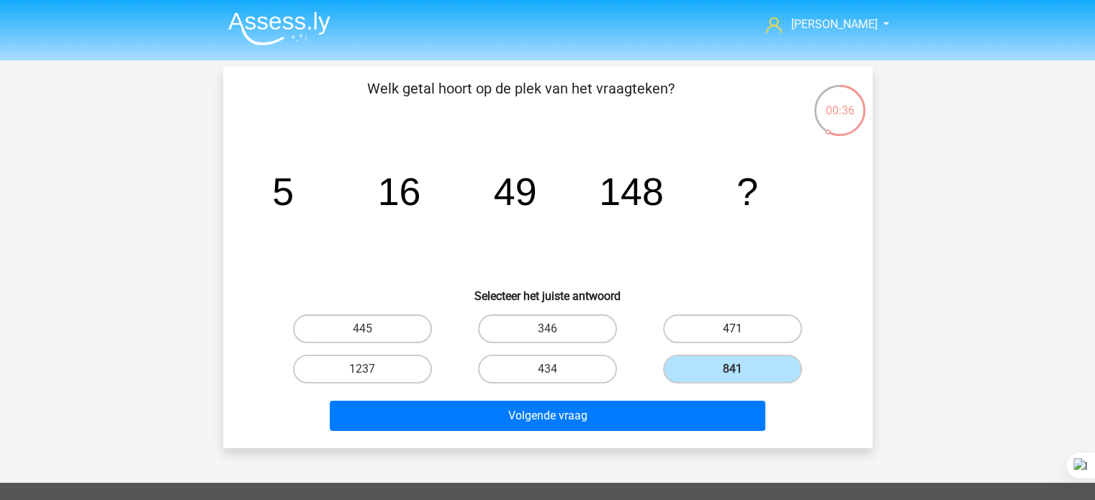
click at [716, 328] on label "471" at bounding box center [732, 329] width 139 height 29
click at [733, 329] on input "471" at bounding box center [737, 333] width 9 height 9
radio input "true"
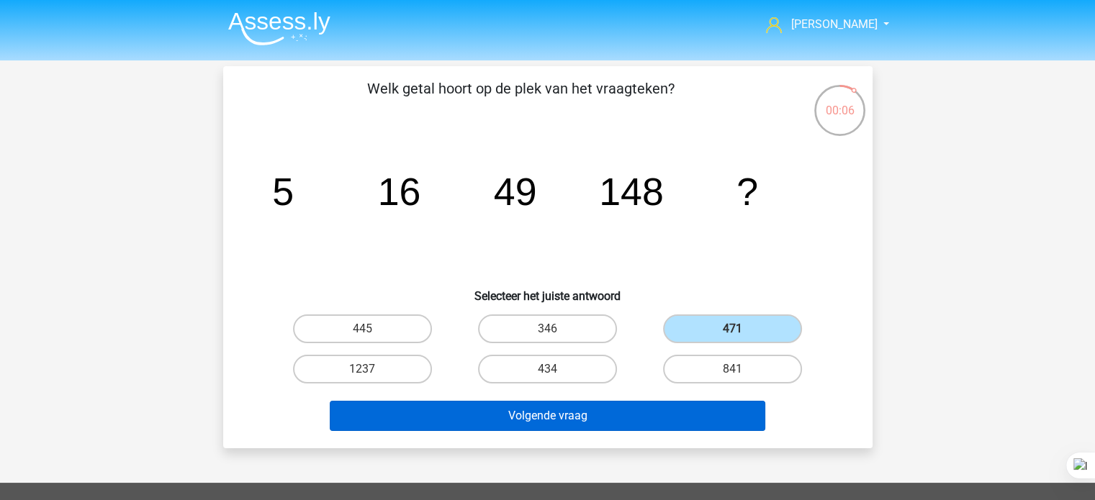
click at [710, 420] on button "Volgende vraag" at bounding box center [548, 416] width 436 height 30
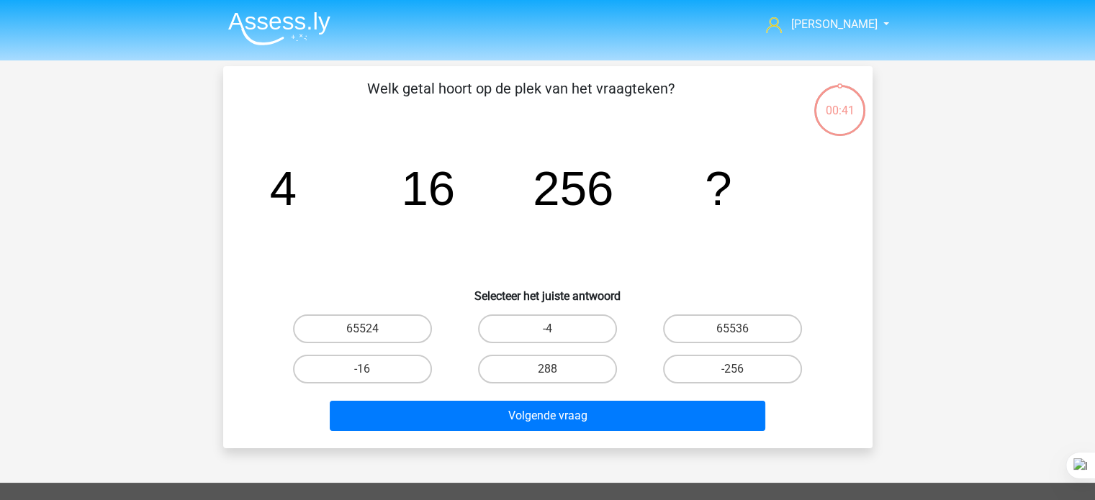
scroll to position [66, 0]
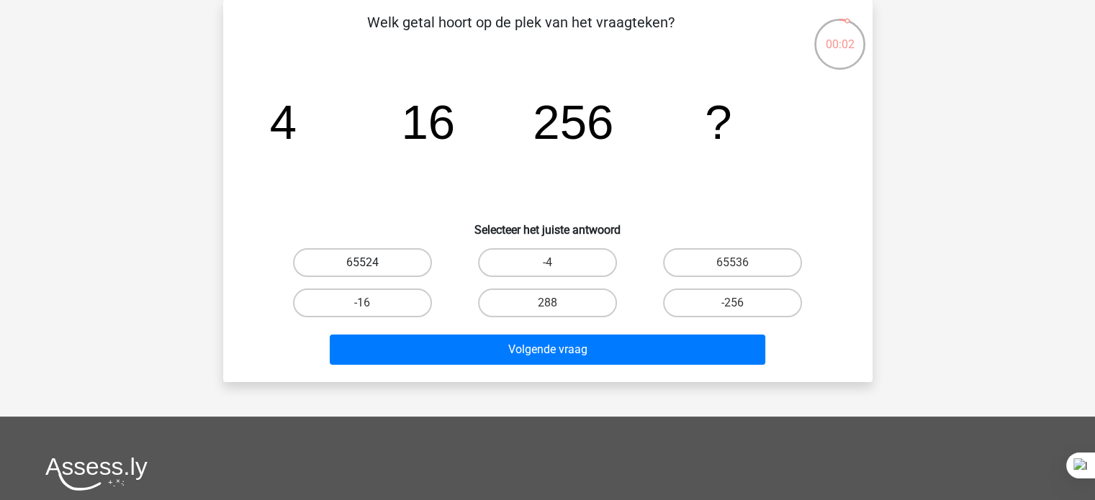
click at [429, 265] on label "65524" at bounding box center [362, 262] width 139 height 29
click at [372, 265] on input "65524" at bounding box center [366, 267] width 9 height 9
radio input "true"
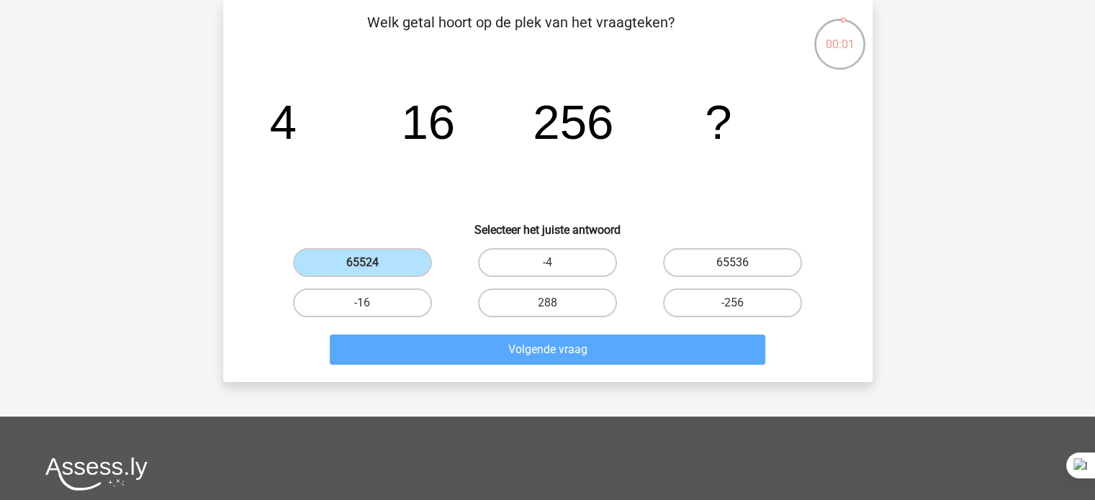
click at [719, 261] on label "65536" at bounding box center [732, 262] width 139 height 29
click at [733, 263] on input "65536" at bounding box center [737, 267] width 9 height 9
radio input "true"
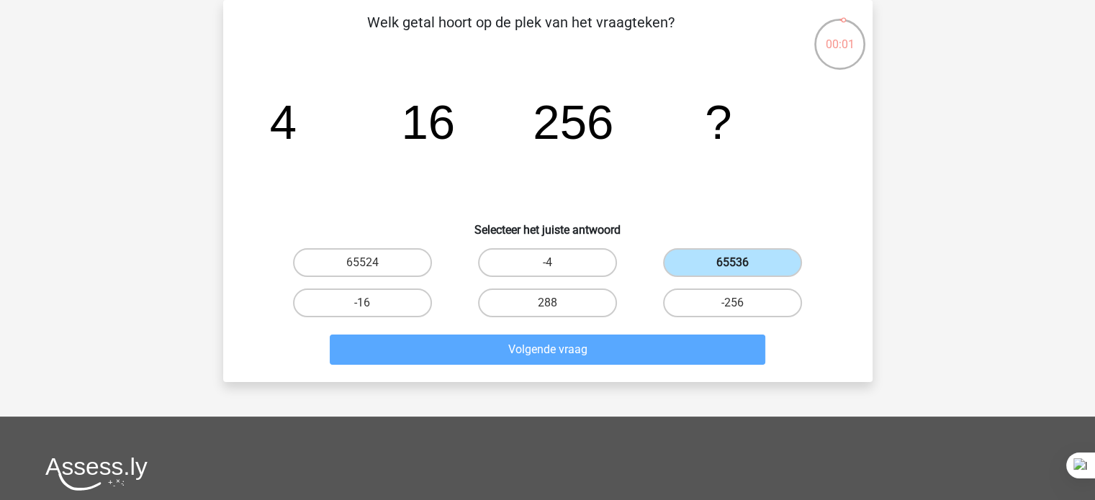
click at [709, 269] on label "65536" at bounding box center [732, 262] width 139 height 29
click at [733, 269] on input "65536" at bounding box center [737, 267] width 9 height 9
click at [717, 270] on label "65536" at bounding box center [732, 262] width 139 height 29
click at [733, 270] on input "65536" at bounding box center [737, 267] width 9 height 9
click at [726, 266] on label "65536" at bounding box center [732, 262] width 139 height 29
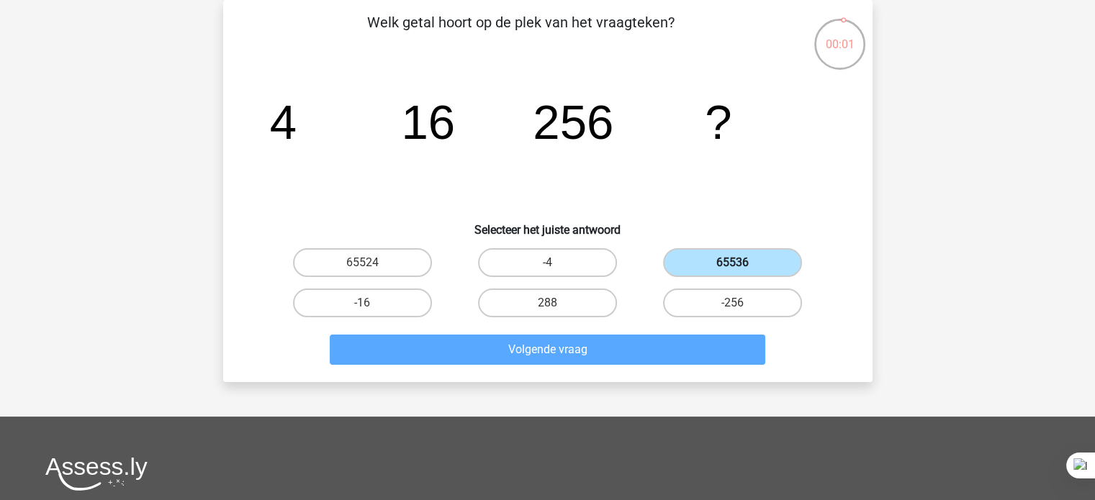
click at [733, 266] on input "65536" at bounding box center [737, 267] width 9 height 9
click at [737, 260] on label "65536" at bounding box center [732, 262] width 139 height 29
click at [737, 263] on input "65536" at bounding box center [737, 267] width 9 height 9
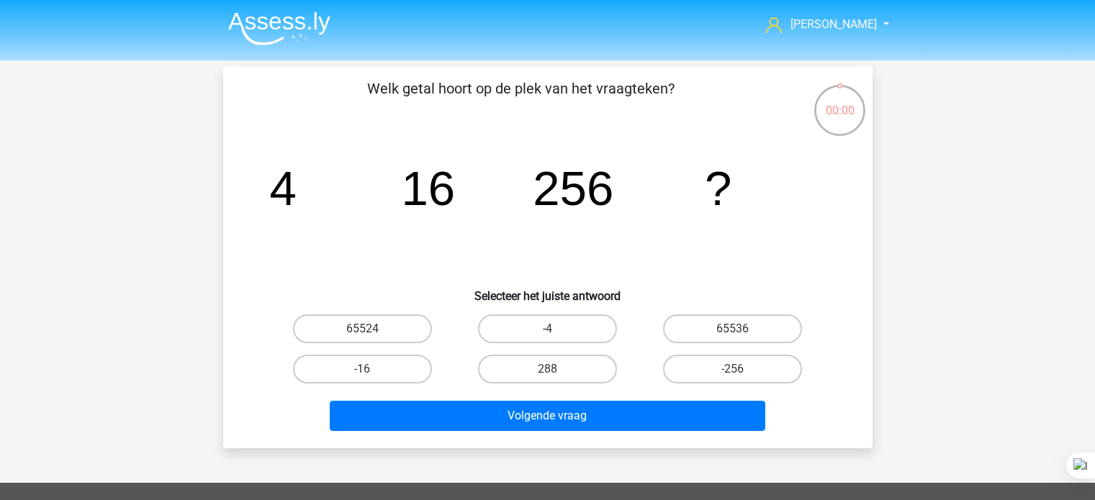
scroll to position [66, 0]
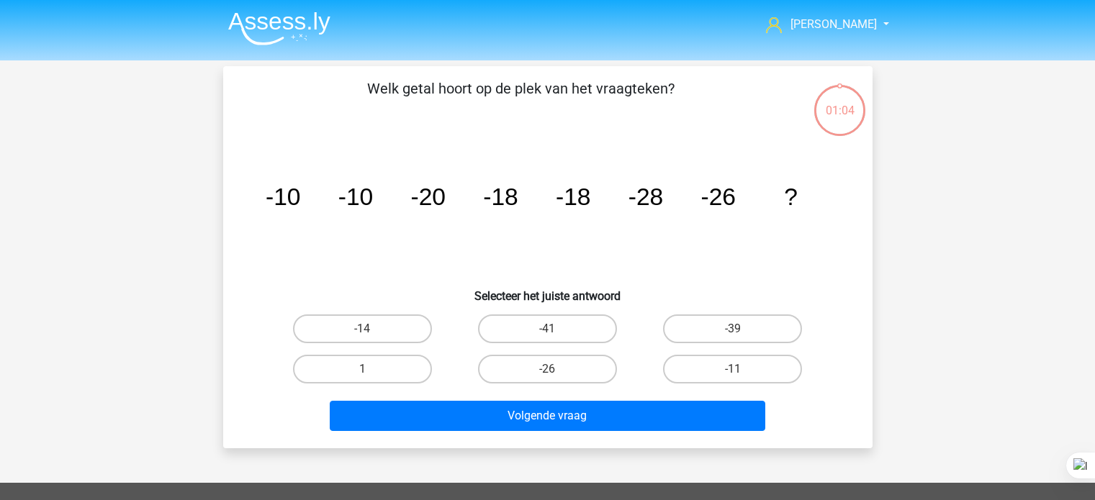
scroll to position [66, 0]
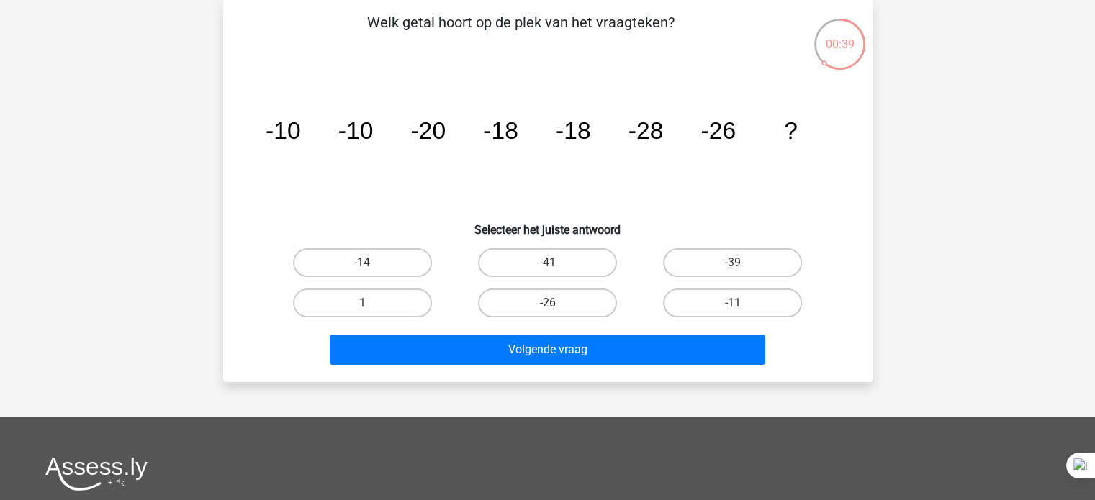
click at [508, 312] on label "-26" at bounding box center [547, 303] width 139 height 29
click at [547, 312] on input "-26" at bounding box center [551, 307] width 9 height 9
radio input "true"
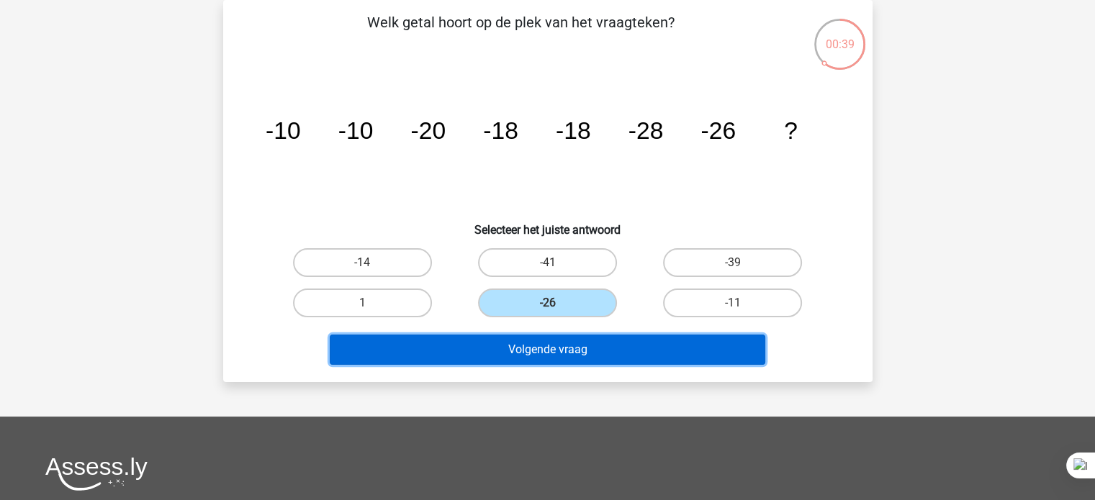
click at [507, 336] on button "Volgende vraag" at bounding box center [548, 350] width 436 height 30
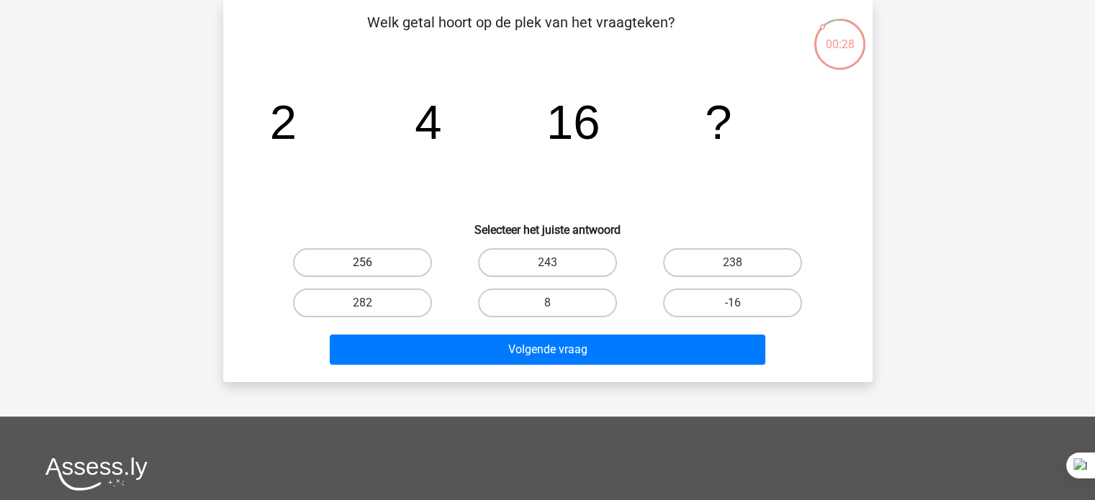
click at [400, 264] on label "256" at bounding box center [362, 262] width 139 height 29
click at [372, 264] on input "256" at bounding box center [366, 267] width 9 height 9
radio input "true"
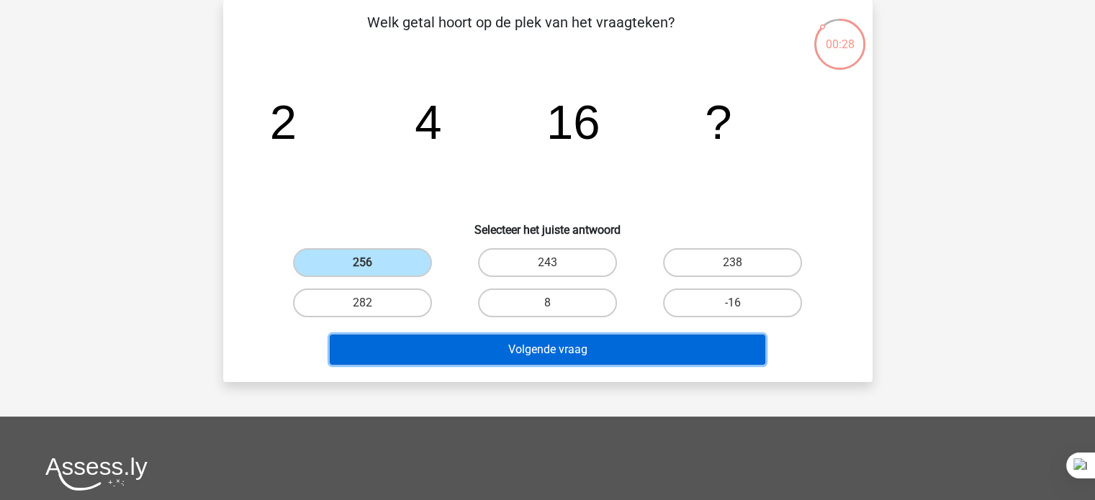
click at [385, 341] on button "Volgende vraag" at bounding box center [548, 350] width 436 height 30
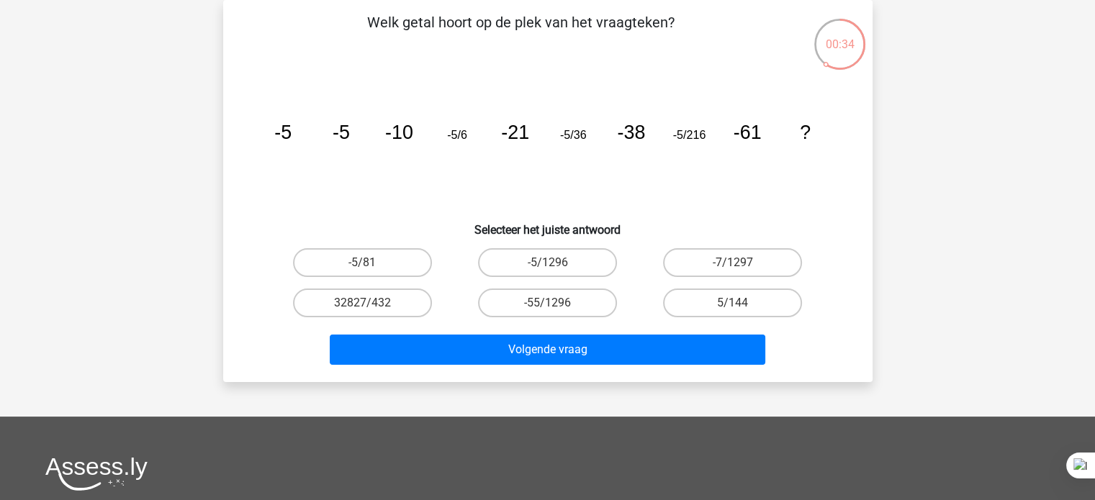
click at [567, 265] on label "-5/1296" at bounding box center [547, 262] width 139 height 29
click at [557, 265] on input "-5/1296" at bounding box center [551, 267] width 9 height 9
radio input "true"
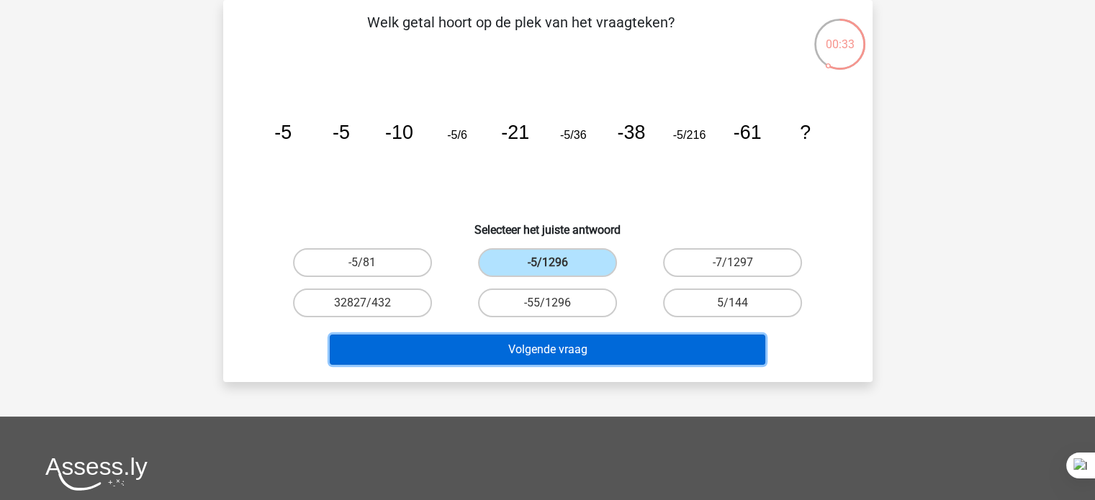
click at [510, 349] on button "Volgende vraag" at bounding box center [548, 350] width 436 height 30
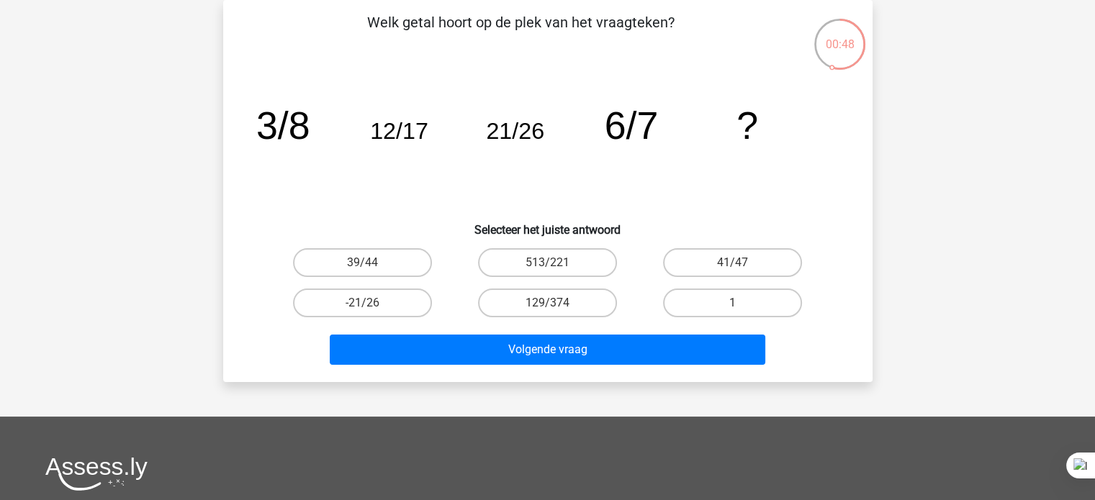
click at [419, 291] on label "-21/26" at bounding box center [362, 303] width 139 height 29
click at [372, 303] on input "-21/26" at bounding box center [366, 307] width 9 height 9
radio input "true"
click at [426, 256] on label "39/44" at bounding box center [362, 262] width 139 height 29
click at [372, 263] on input "39/44" at bounding box center [366, 267] width 9 height 9
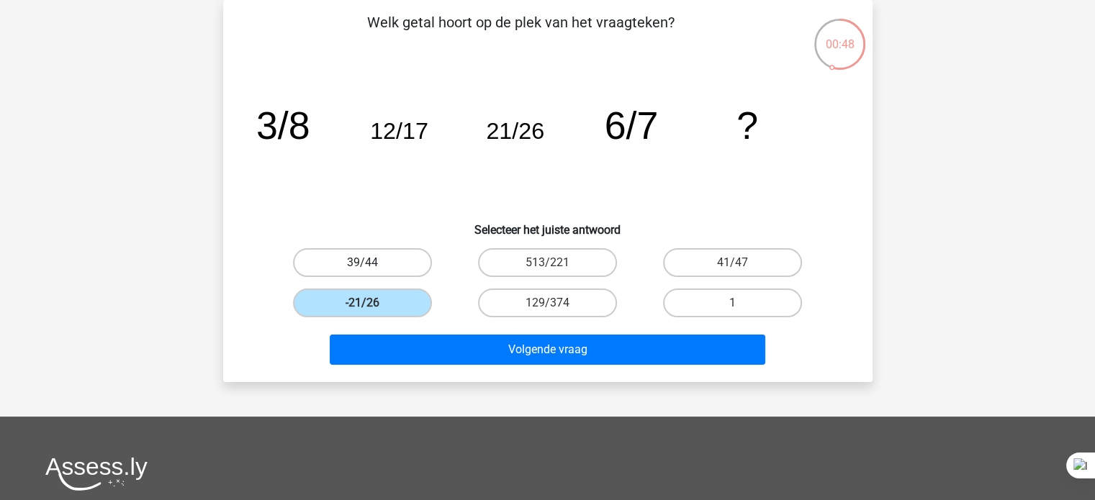
radio input "true"
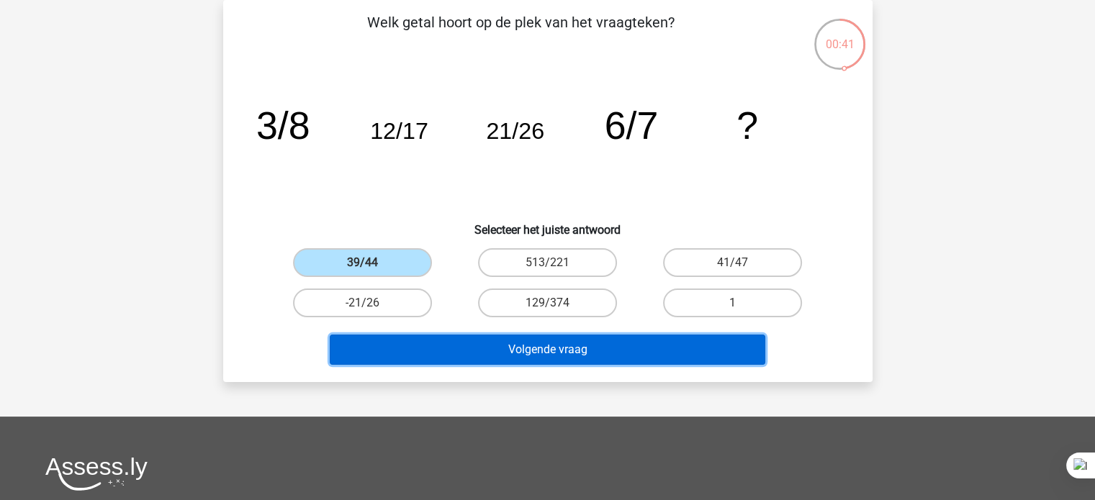
click at [531, 356] on button "Volgende vraag" at bounding box center [548, 350] width 436 height 30
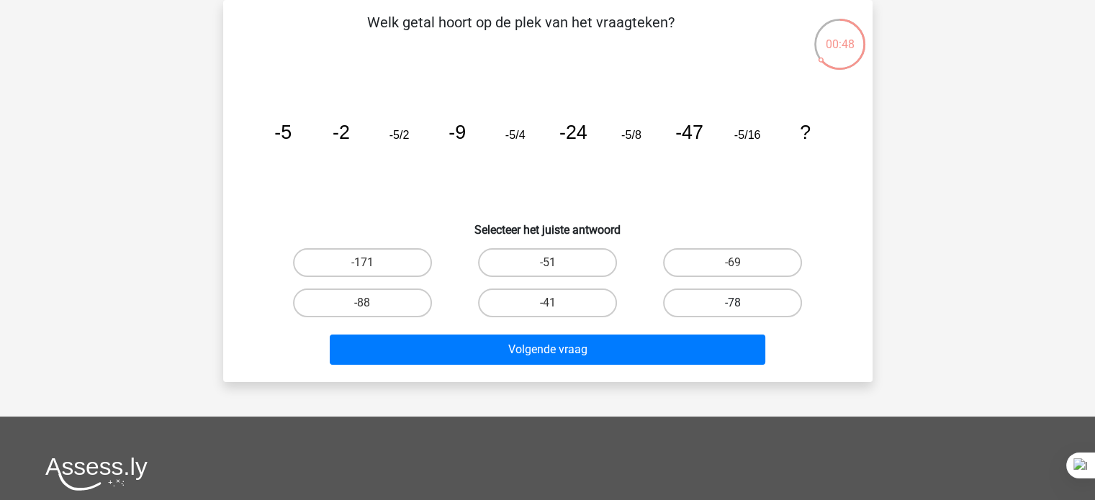
click at [708, 297] on label "-78" at bounding box center [732, 303] width 139 height 29
click at [733, 303] on input "-78" at bounding box center [737, 307] width 9 height 9
radio input "true"
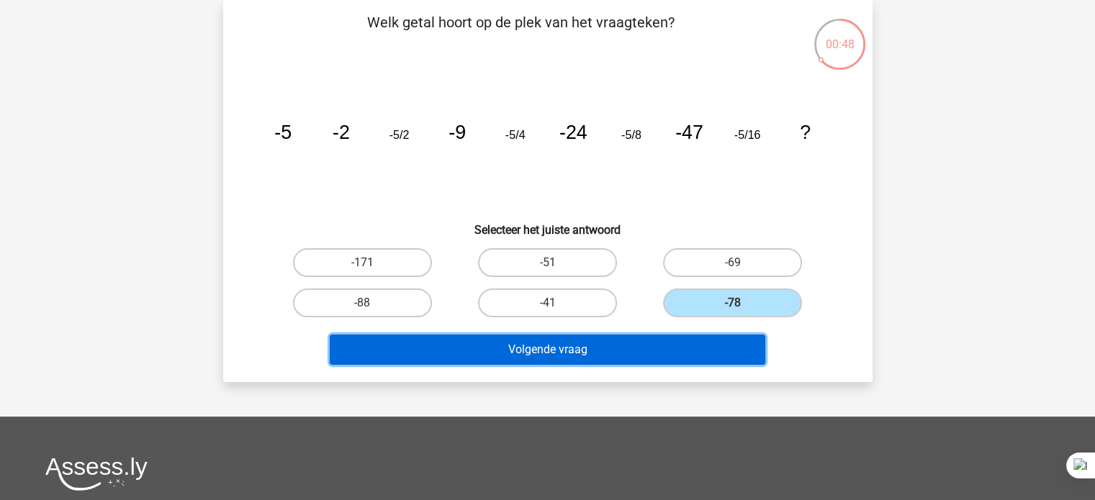
click at [653, 354] on button "Volgende vraag" at bounding box center [548, 350] width 436 height 30
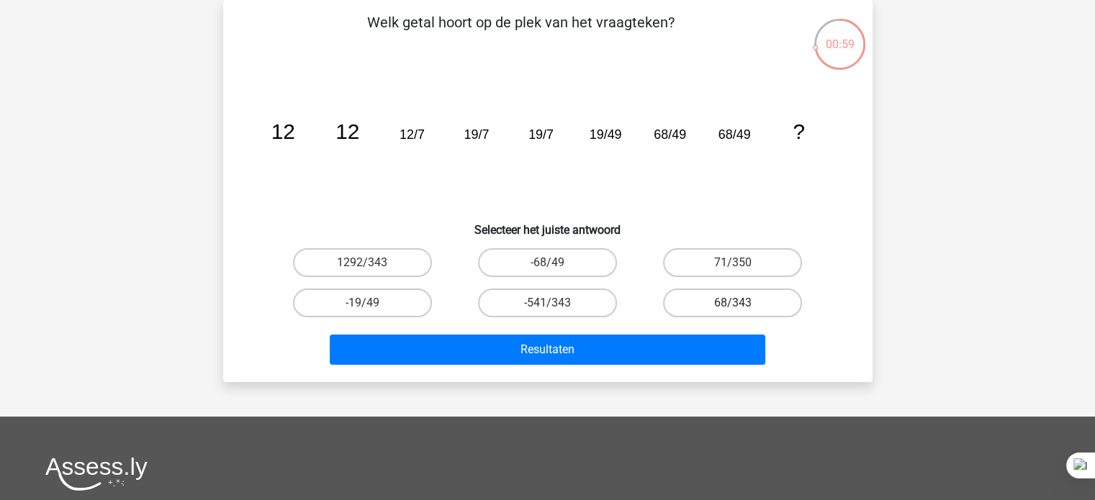
click at [708, 297] on label "68/343" at bounding box center [732, 303] width 139 height 29
click at [733, 303] on input "68/343" at bounding box center [737, 307] width 9 height 9
radio input "true"
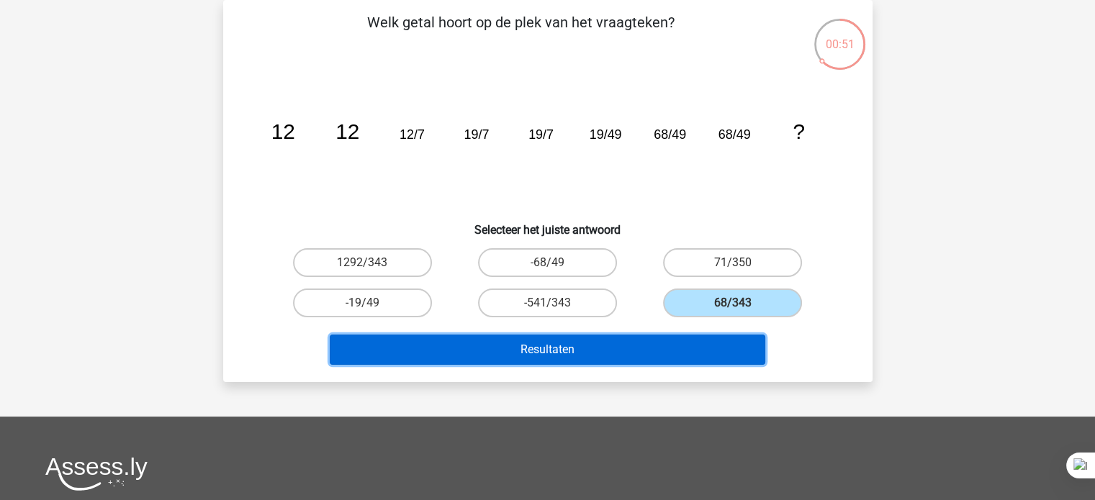
click at [742, 343] on button "Resultaten" at bounding box center [548, 350] width 436 height 30
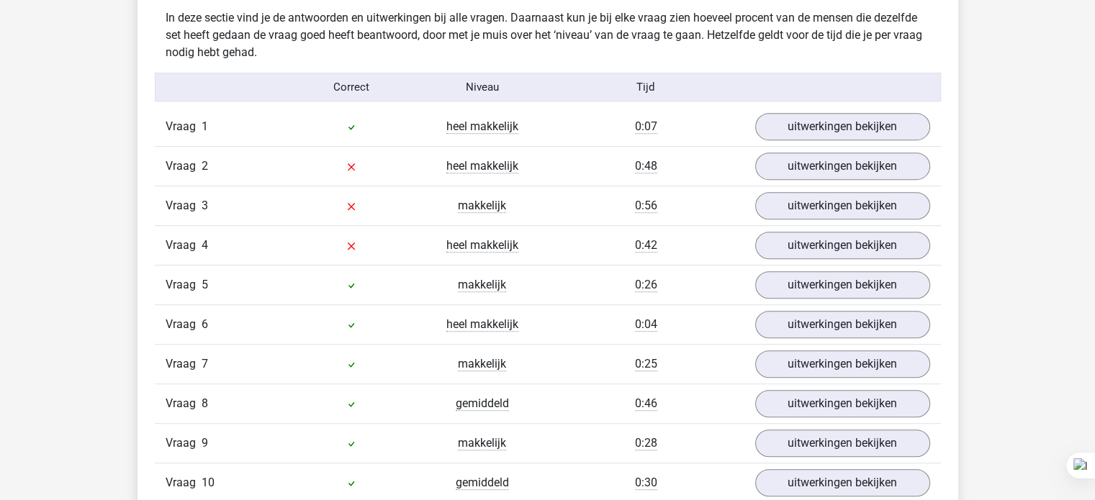
scroll to position [878, 0]
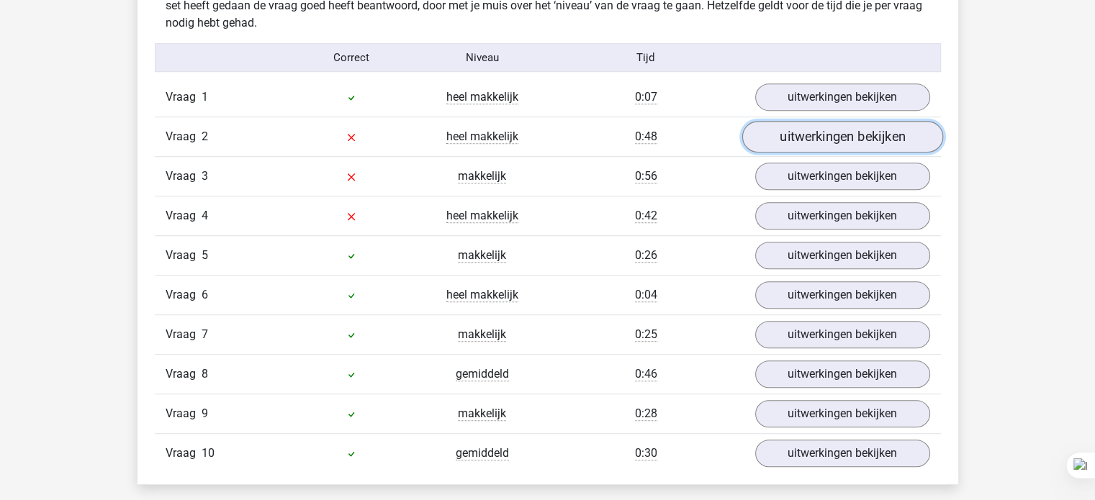
click at [811, 137] on link "uitwerkingen bekijken" at bounding box center [842, 138] width 201 height 32
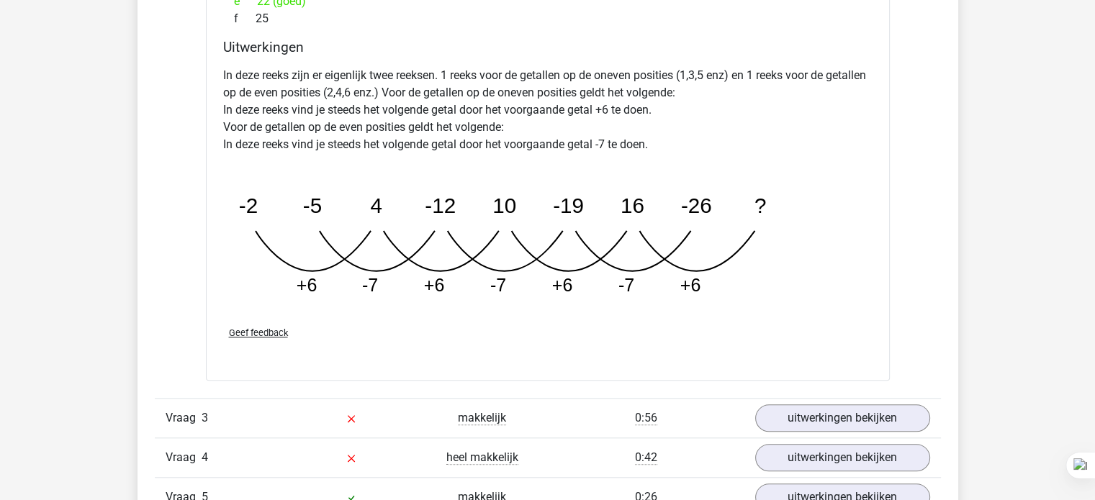
scroll to position [1331, 0]
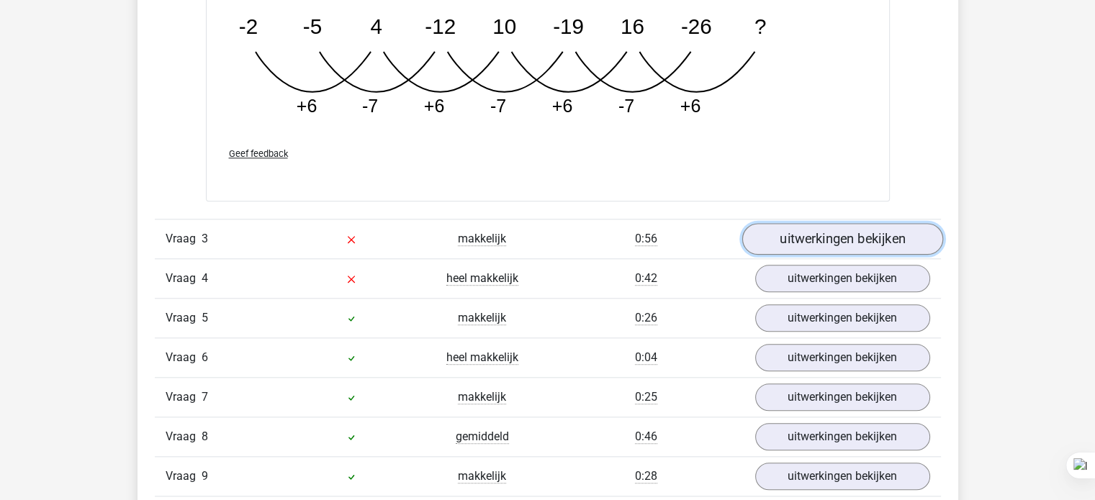
click at [789, 233] on link "uitwerkingen bekijken" at bounding box center [842, 239] width 201 height 32
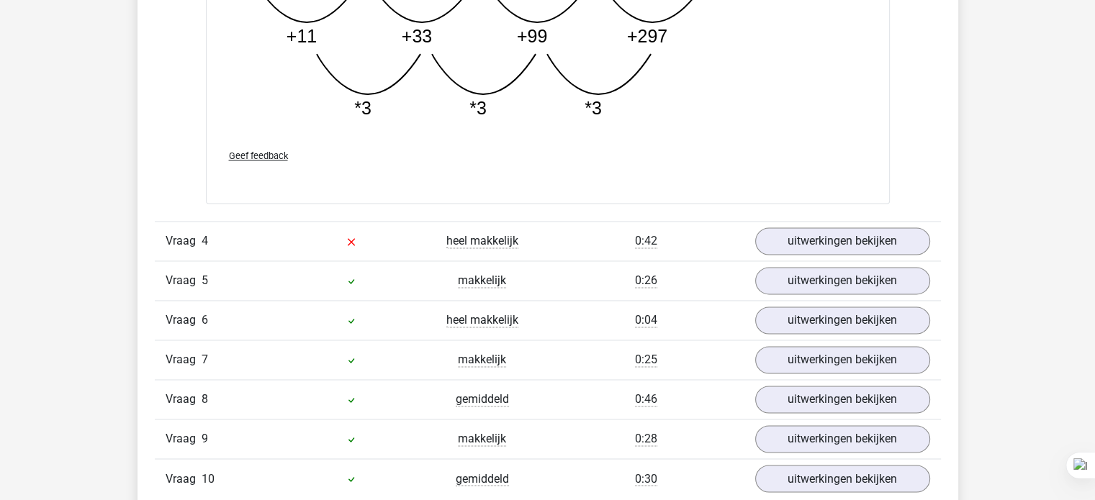
scroll to position [2269, 0]
click at [831, 238] on link "uitwerkingen bekijken" at bounding box center [842, 241] width 201 height 32
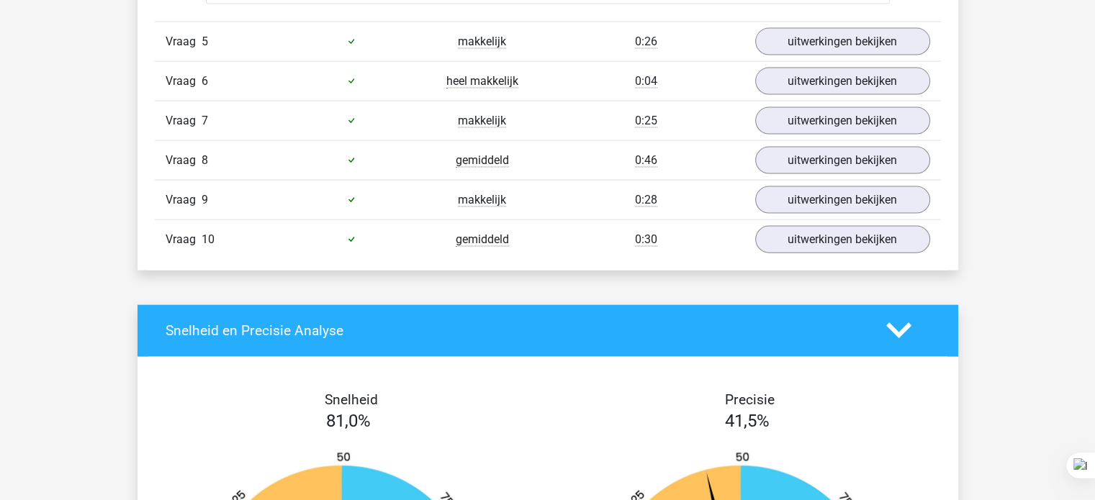
scroll to position [3195, 0]
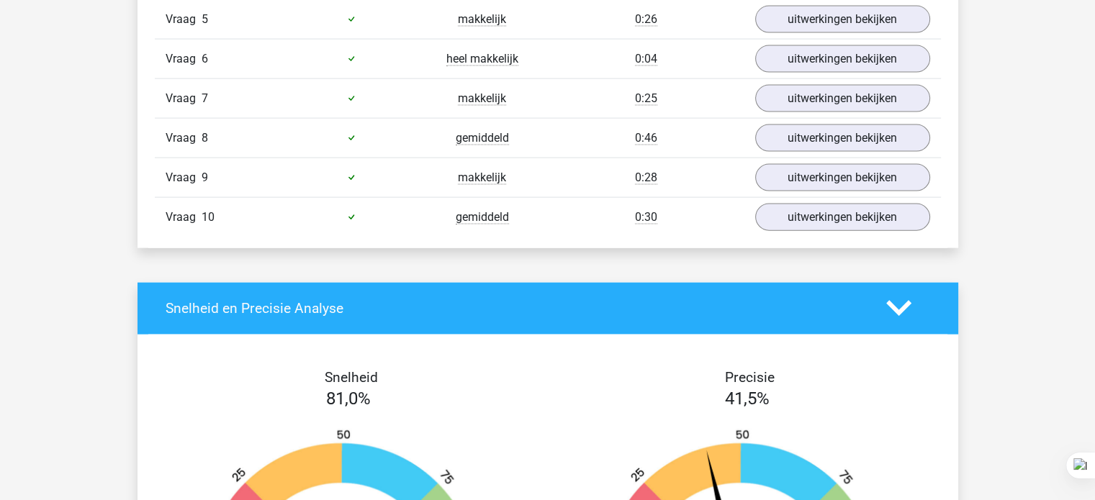
click at [606, 372] on h4 "Precisie" at bounding box center [750, 377] width 372 height 17
